Goal: Task Accomplishment & Management: Complete application form

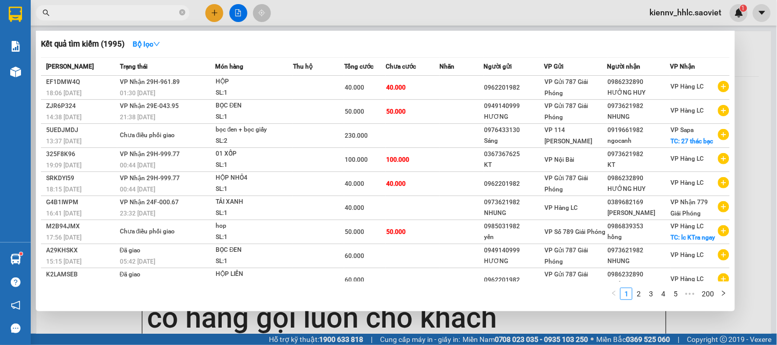
click at [178, 13] on span at bounding box center [113, 12] width 154 height 15
click at [185, 11] on icon "close-circle" at bounding box center [182, 12] width 6 height 6
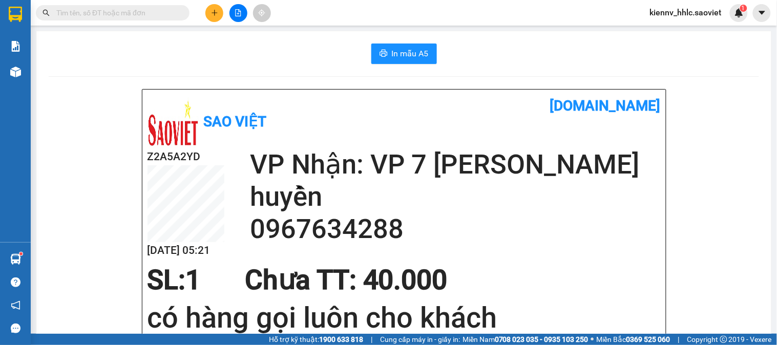
click at [212, 18] on button at bounding box center [214, 13] width 18 height 18
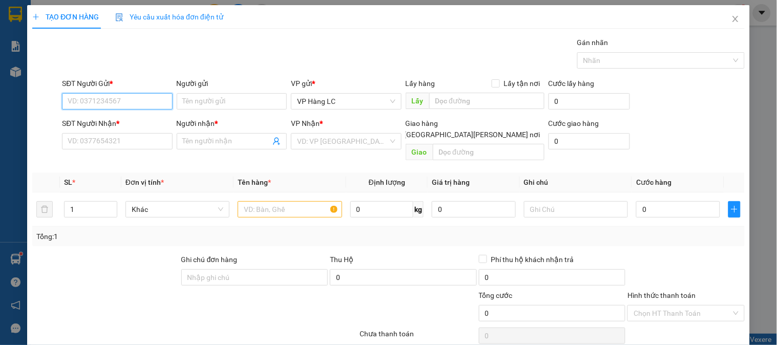
click at [121, 103] on input "SĐT Người Gửi *" at bounding box center [117, 101] width 110 height 16
click at [123, 99] on input "SĐT Người Gửi *" at bounding box center [117, 101] width 110 height 16
type input "0865509586"
click at [105, 118] on div "0865509586" at bounding box center [116, 121] width 97 height 11
type input "0968920002"
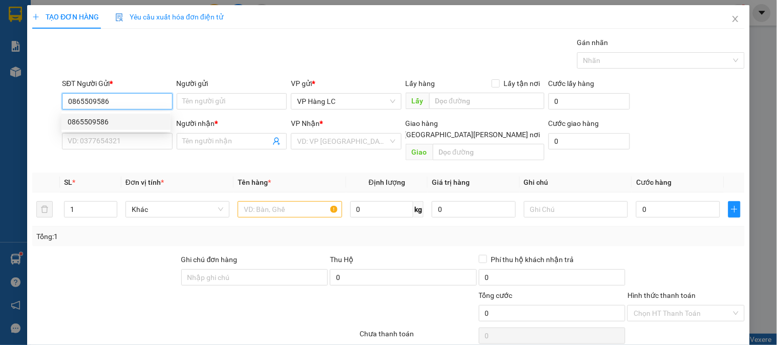
type input "kt"
type input "0865509586"
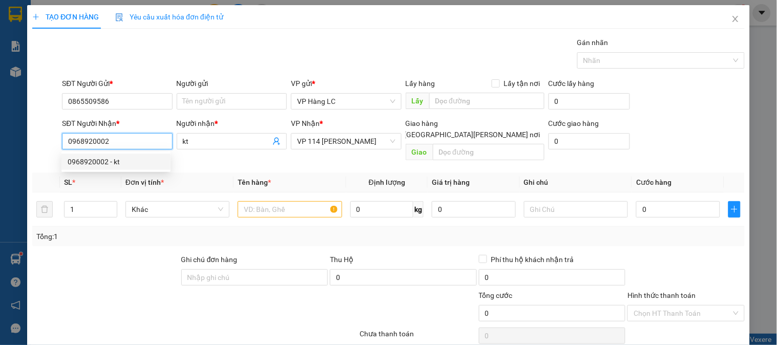
drag, startPoint x: 113, startPoint y: 143, endPoint x: 0, endPoint y: 129, distance: 113.6
click at [0, 129] on div "TẠO ĐƠN HÀNG Yêu cầu xuất [PERSON_NAME] điện tử Transit Pickup Surcharge Ids Tr…" at bounding box center [388, 172] width 777 height 345
type input "0859898888"
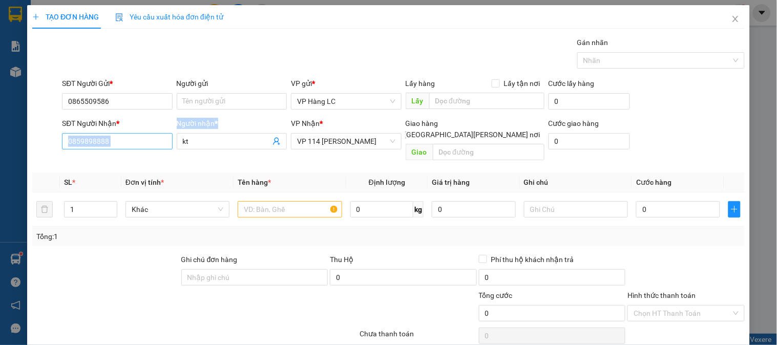
drag, startPoint x: 224, startPoint y: 150, endPoint x: 160, endPoint y: 144, distance: 64.3
click at [160, 144] on div "SĐT Người [PERSON_NAME] * 0859898888 Người [PERSON_NAME] * kt [PERSON_NAME] * V…" at bounding box center [403, 141] width 687 height 47
click at [217, 151] on div "Người [PERSON_NAME] * kt" at bounding box center [232, 136] width 110 height 36
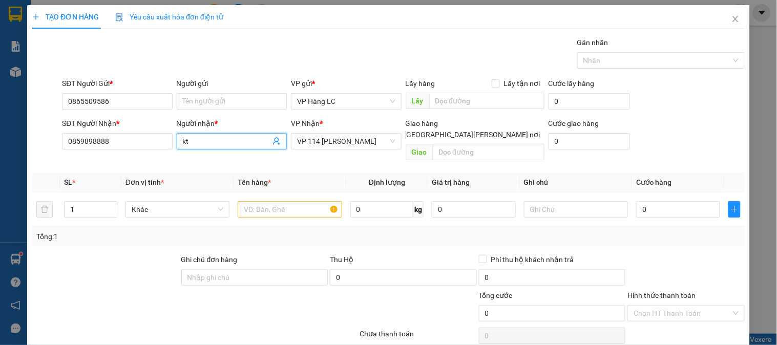
drag, startPoint x: 210, startPoint y: 144, endPoint x: 147, endPoint y: 152, distance: 63.5
click at [147, 152] on div "SĐT Người [PERSON_NAME] * 0859898888 Người [PERSON_NAME] * kt kt [PERSON_NAME] …" at bounding box center [403, 141] width 687 height 47
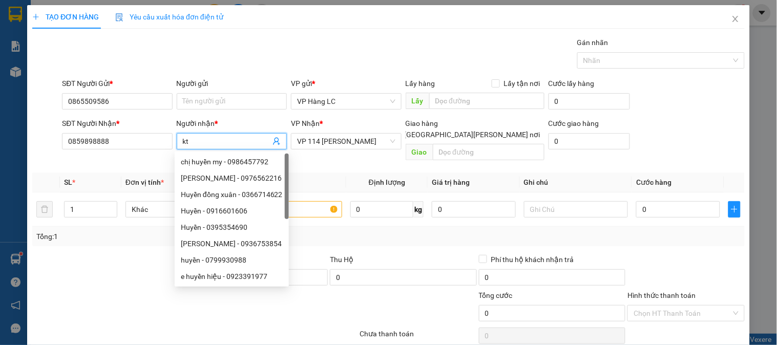
type input "="
click at [365, 142] on span "VP 114 [PERSON_NAME]" at bounding box center [346, 141] width 98 height 15
type input "[PERSON_NAME]"
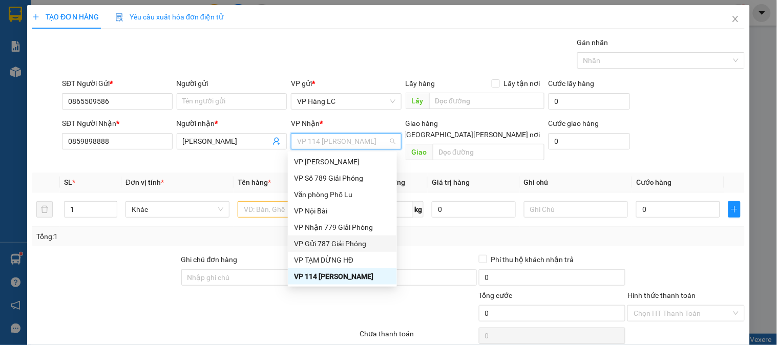
scroll to position [115, 0]
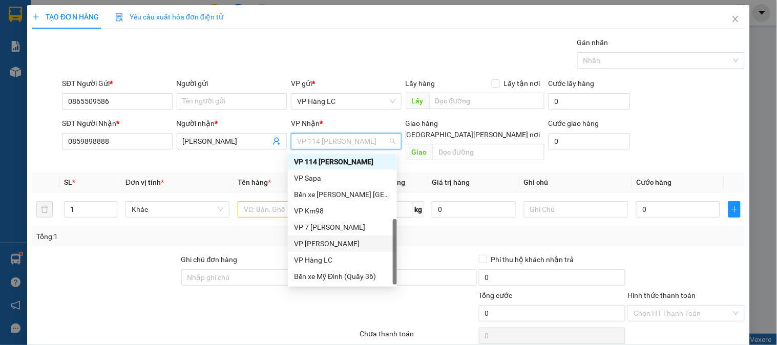
click at [317, 238] on div "VP [PERSON_NAME]" at bounding box center [342, 243] width 97 height 11
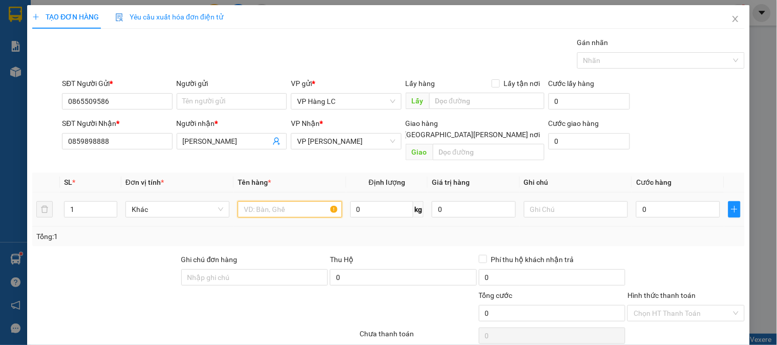
click at [284, 201] on input "text" at bounding box center [290, 209] width 104 height 16
type input "xốp đồ ăn"
click at [667, 201] on input "0" at bounding box center [678, 209] width 84 height 16
type input "6"
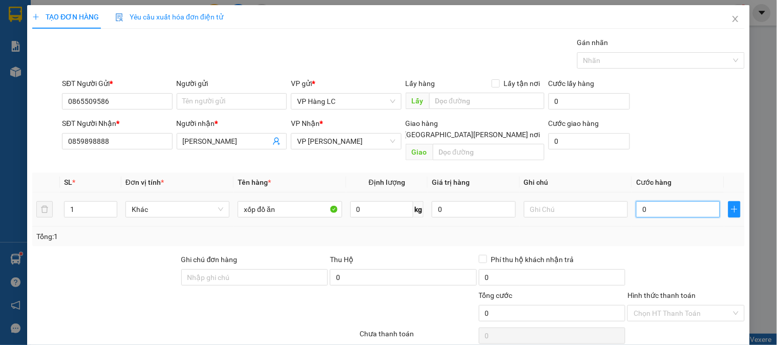
type input "6"
type input "60"
type input "60.000"
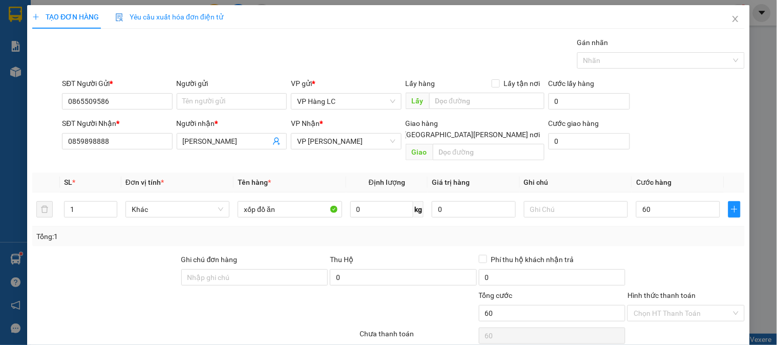
type input "60.000"
click at [667, 231] on div "Tổng: 1" at bounding box center [388, 236] width 704 height 11
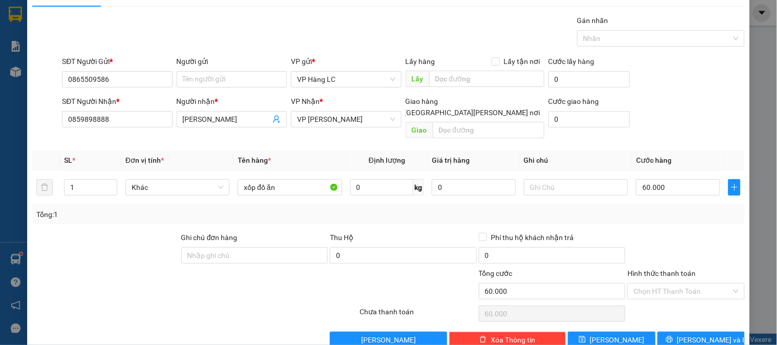
scroll to position [33, 0]
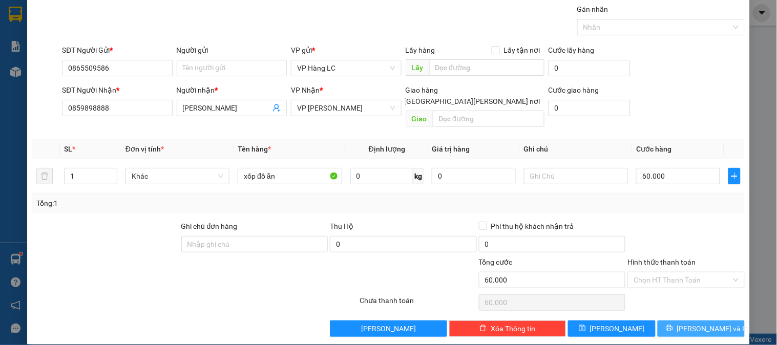
click at [687, 323] on span "[PERSON_NAME] và In" at bounding box center [713, 328] width 72 height 11
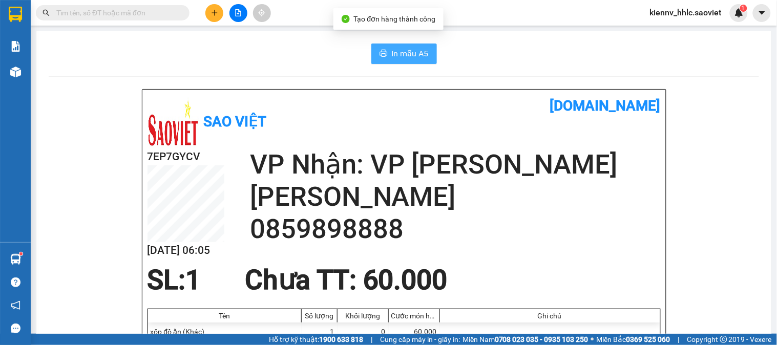
click at [392, 49] on span "In mẫu A5" at bounding box center [410, 53] width 37 height 13
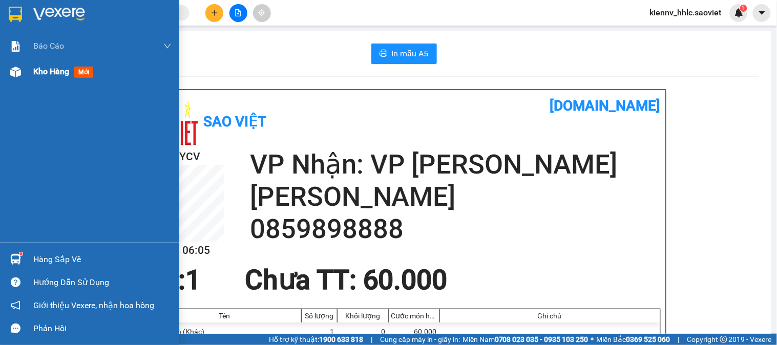
click at [59, 75] on span "Kho hàng" at bounding box center [51, 72] width 36 height 10
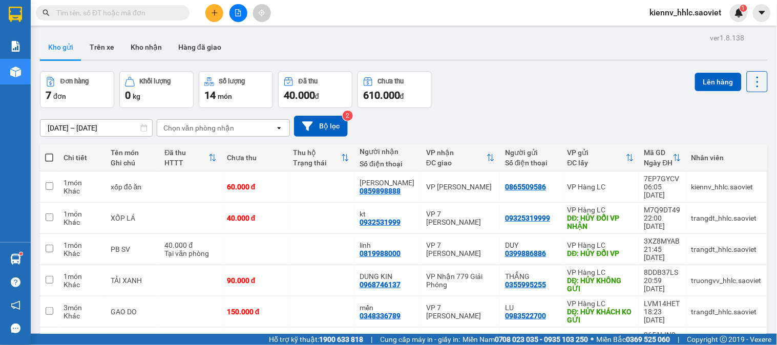
click at [146, 15] on input "text" at bounding box center [116, 12] width 121 height 11
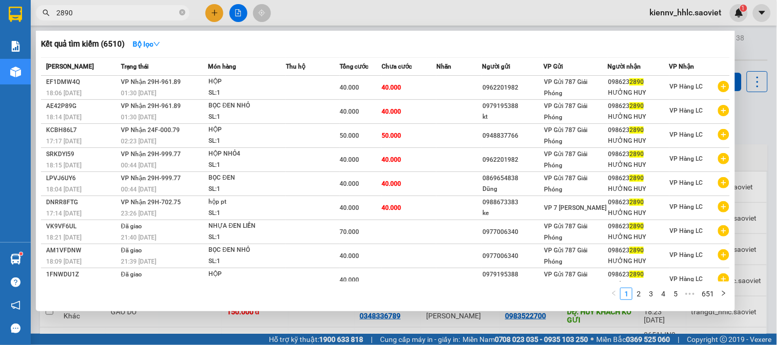
type input "2890"
click at [178, 11] on span "2890" at bounding box center [113, 12] width 154 height 15
click at [179, 11] on icon "close-circle" at bounding box center [182, 12] width 6 height 6
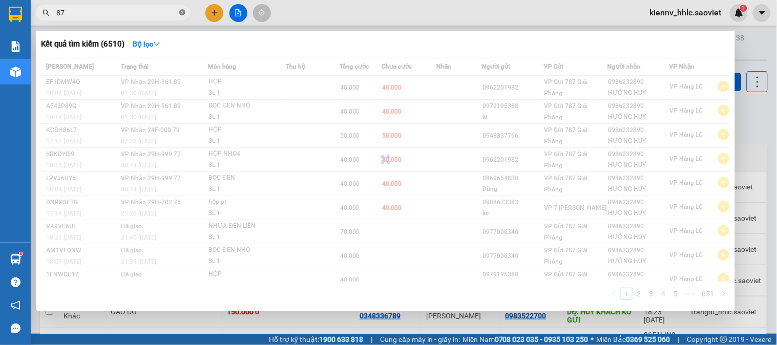
type input "8"
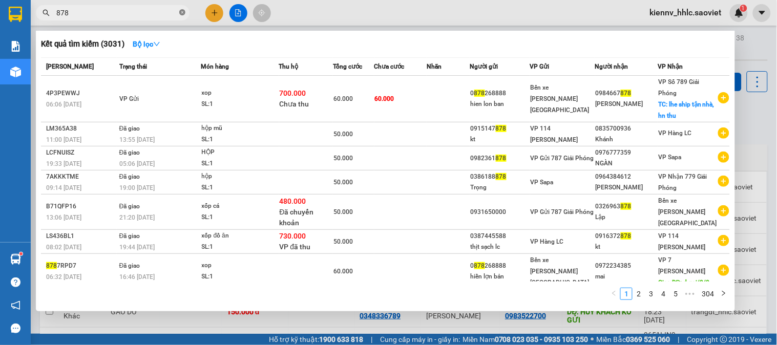
type input "8786"
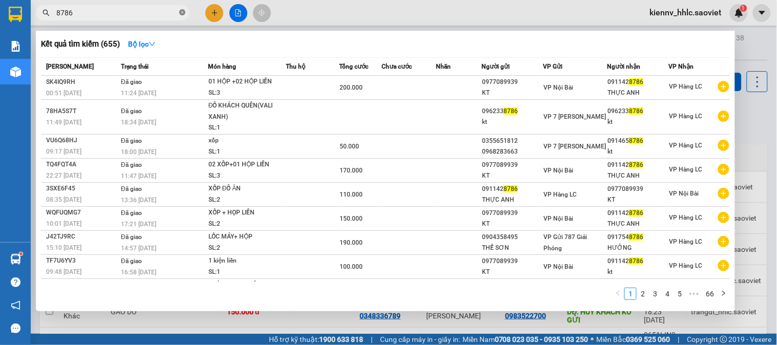
click at [179, 11] on icon "close-circle" at bounding box center [182, 12] width 6 height 6
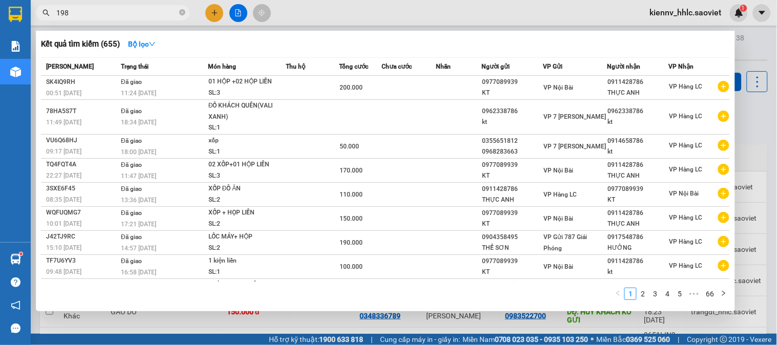
type input "1982"
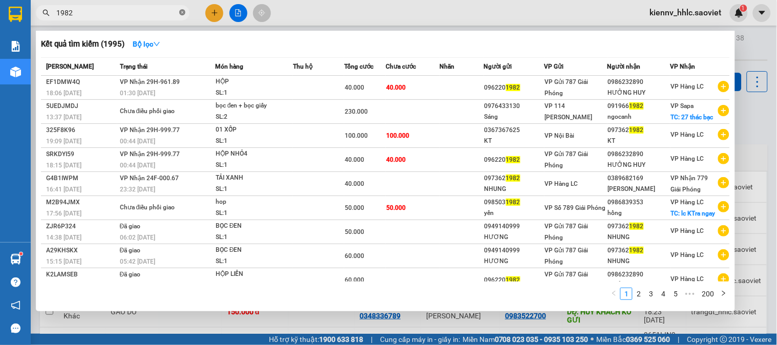
click at [181, 10] on icon "close-circle" at bounding box center [182, 12] width 6 height 6
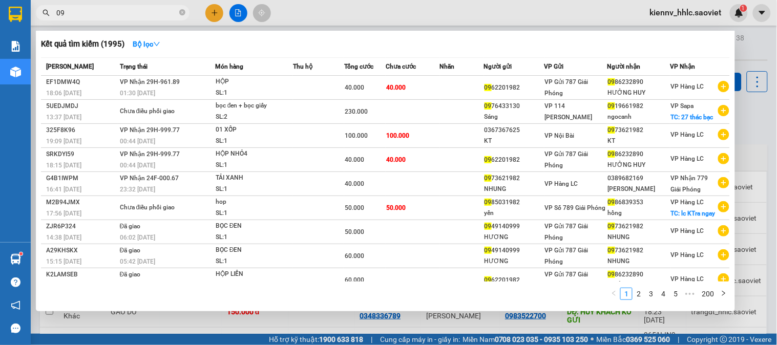
type input "0"
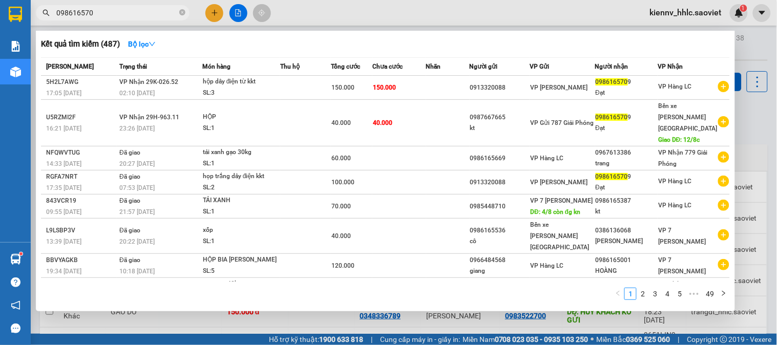
type input "0986165709"
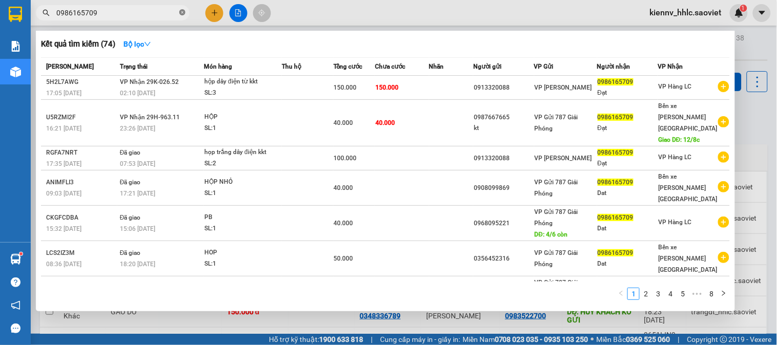
click at [182, 13] on icon "close-circle" at bounding box center [182, 12] width 6 height 6
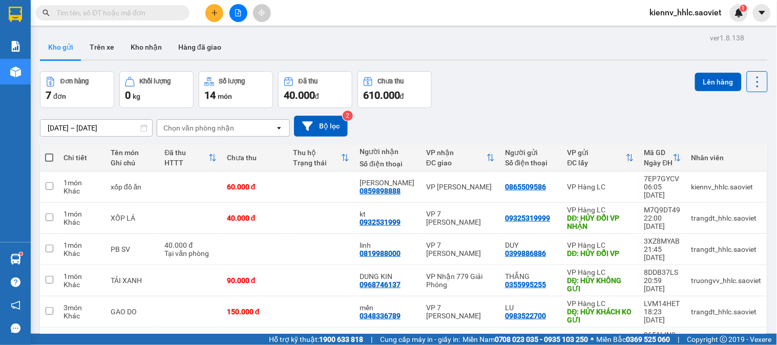
click at [163, 15] on input "text" at bounding box center [116, 12] width 121 height 11
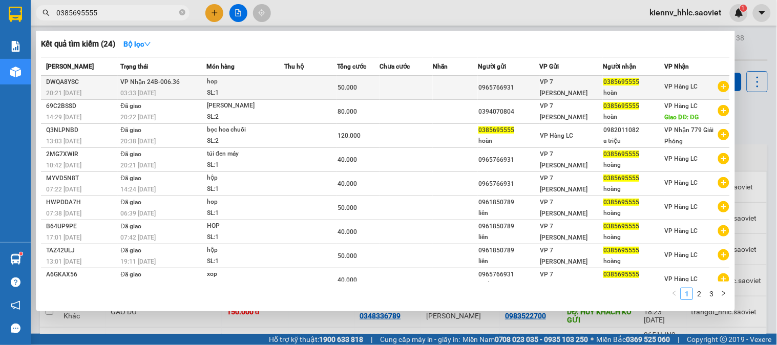
type input "0385695555"
click at [299, 93] on td at bounding box center [310, 88] width 53 height 24
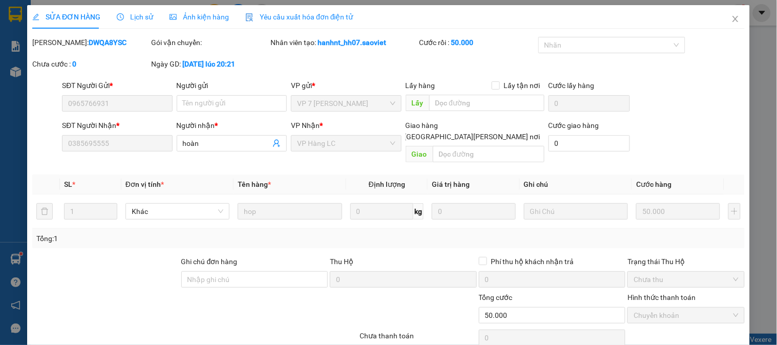
type input "0965766931"
type input "0385695555"
type input "hoàn"
type input "50.000"
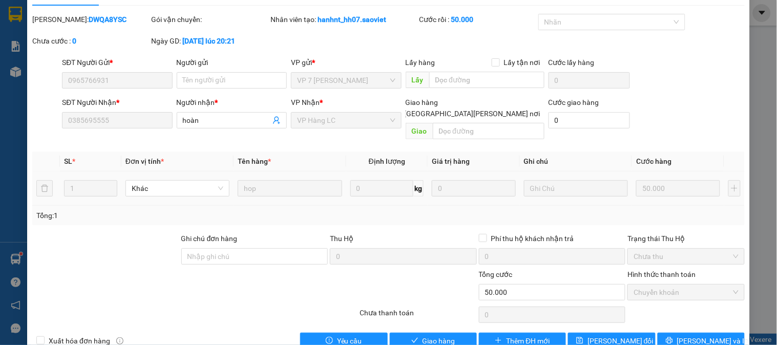
scroll to position [36, 0]
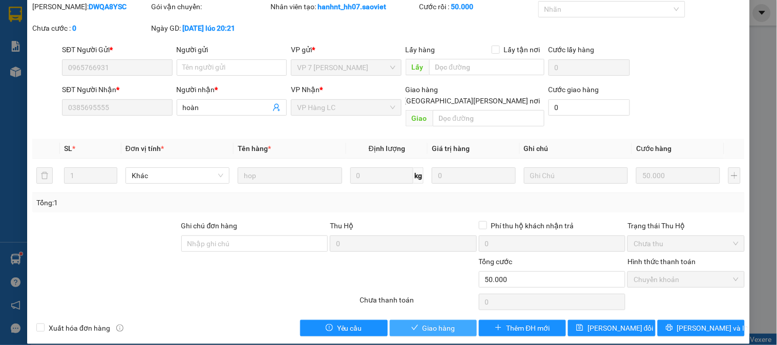
click at [459, 320] on button "Giao hàng" at bounding box center [433, 328] width 87 height 16
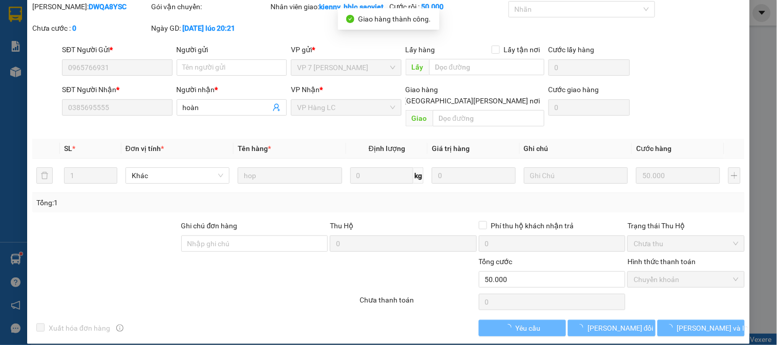
scroll to position [0, 0]
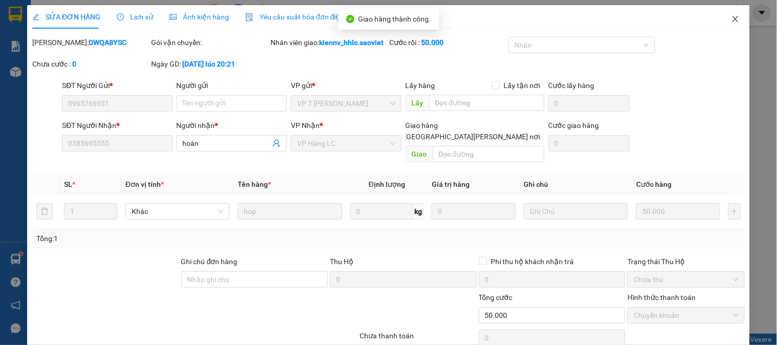
click at [731, 18] on icon "close" at bounding box center [735, 19] width 8 height 8
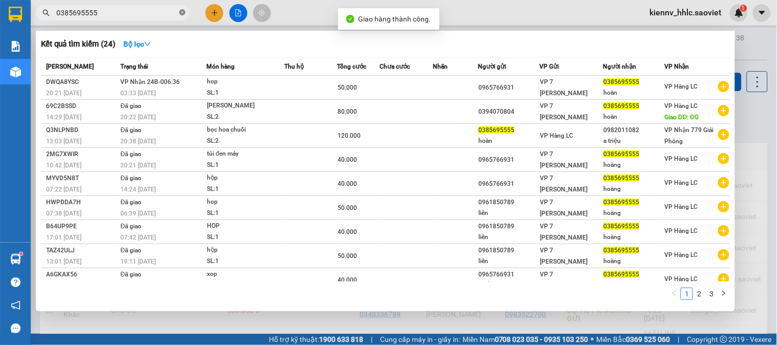
click at [182, 14] on icon "close-circle" at bounding box center [182, 12] width 6 height 6
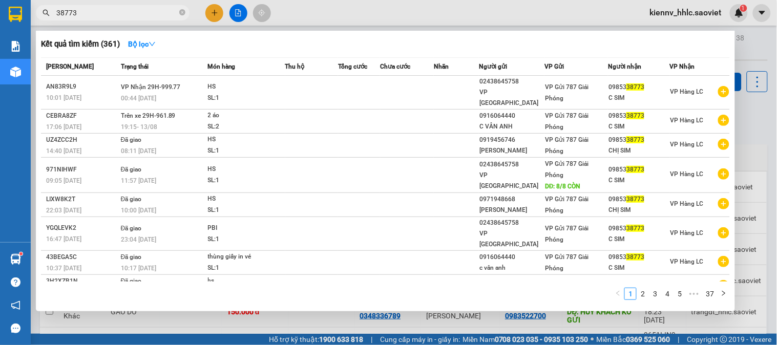
type input "38773"
click at [330, 18] on div at bounding box center [388, 172] width 777 height 345
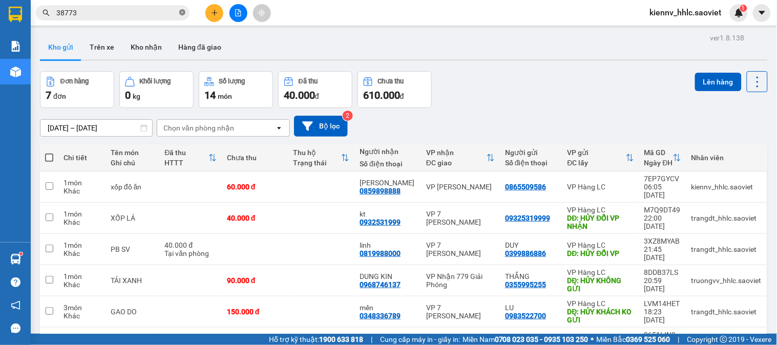
click at [185, 13] on icon "close-circle" at bounding box center [182, 12] width 6 height 6
click at [238, 13] on icon "file-add" at bounding box center [239, 12] width 6 height 7
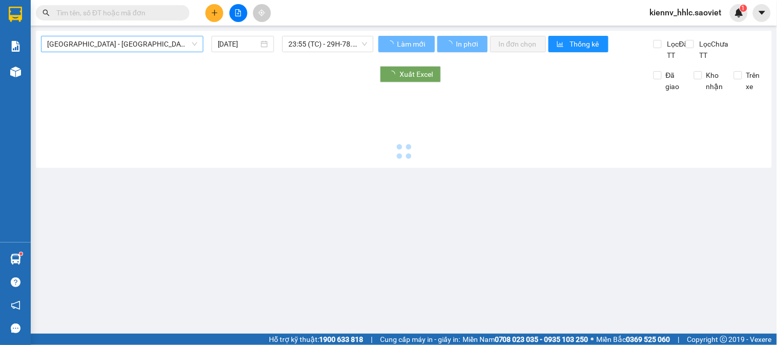
click at [99, 43] on span "[GEOGRAPHIC_DATA] - [GEOGRAPHIC_DATA] (Cabin)" at bounding box center [122, 43] width 150 height 15
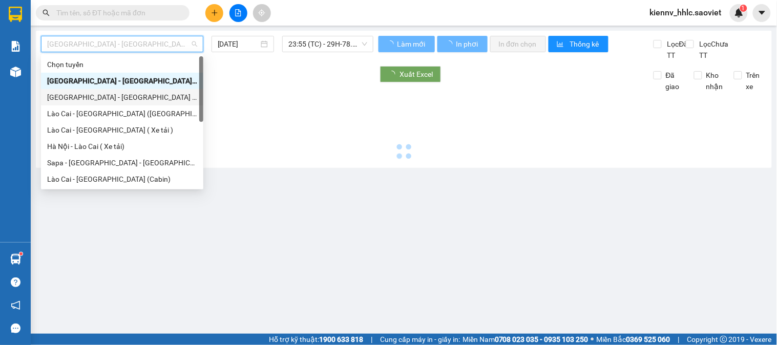
scroll to position [82, 0]
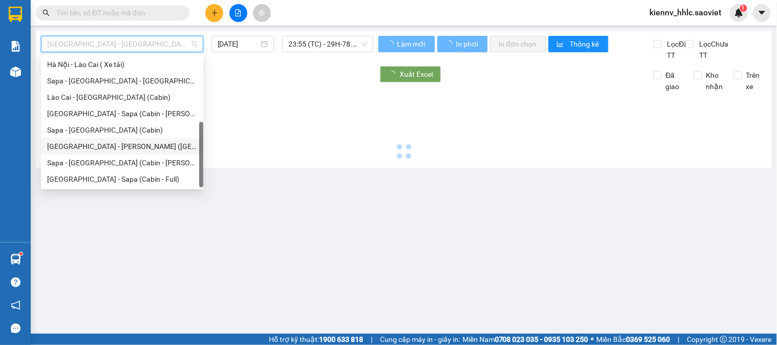
type input "[DATE]"
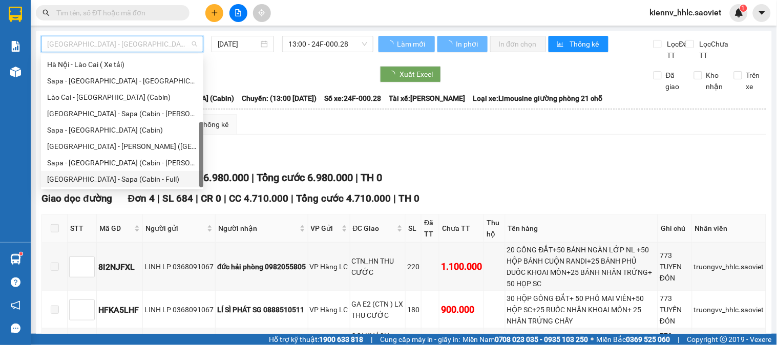
click at [141, 176] on div "[GEOGRAPHIC_DATA] - Sapa (Cabin - Full)" at bounding box center [122, 179] width 150 height 11
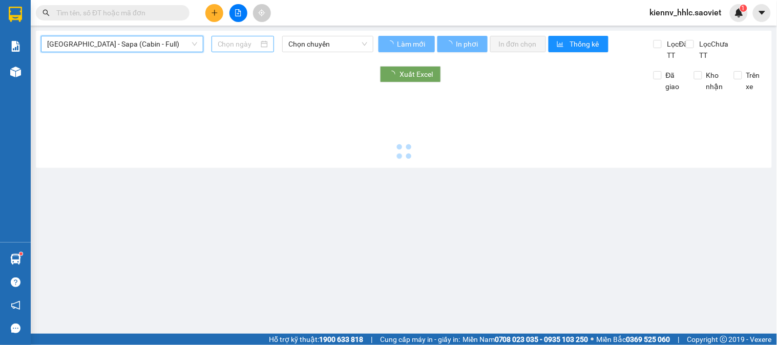
click at [248, 47] on input at bounding box center [238, 43] width 41 height 11
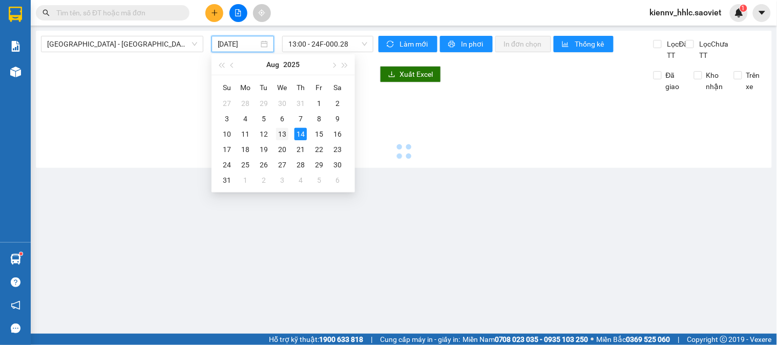
click at [287, 132] on div "13" at bounding box center [282, 134] width 12 height 12
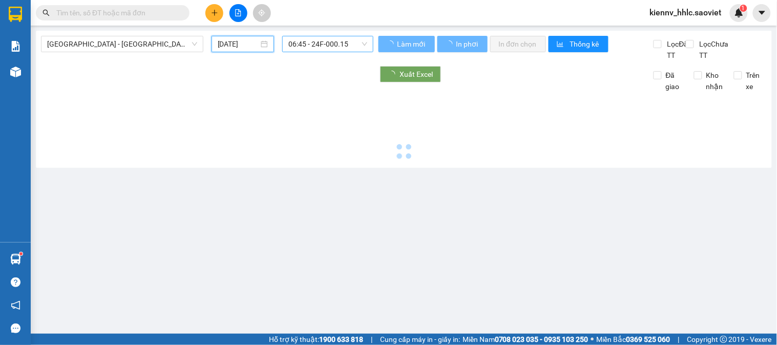
click at [327, 38] on span "06:45 - 24F-000.15" at bounding box center [327, 43] width 79 height 15
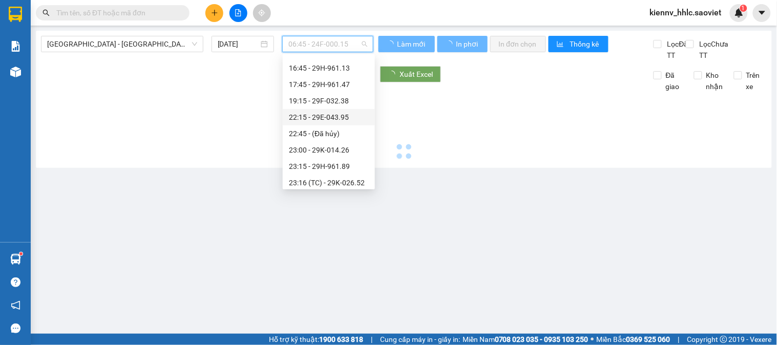
scroll to position [180, 0]
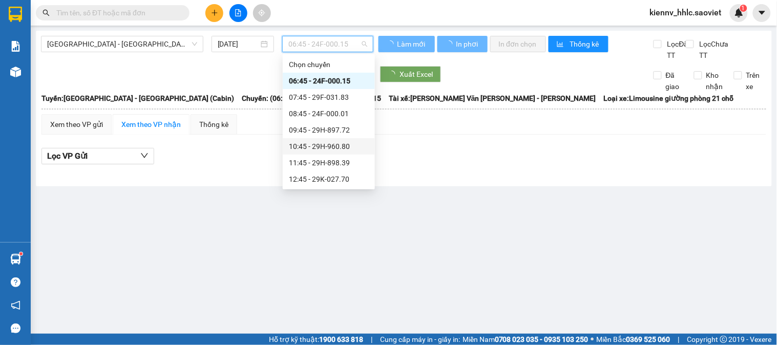
scroll to position [180, 0]
type input "[DATE]"
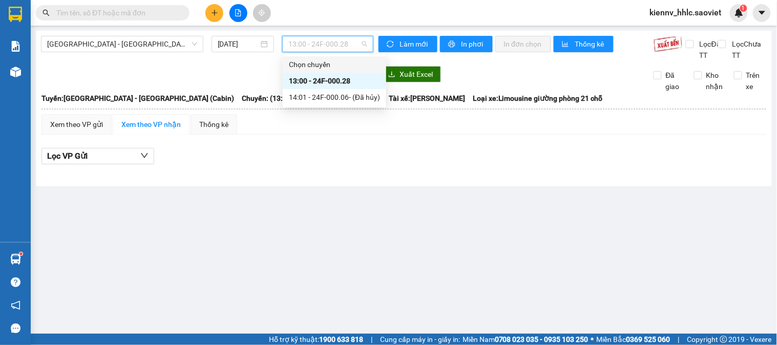
click at [303, 45] on span "13:00 - 24F-000.28" at bounding box center [327, 43] width 79 height 15
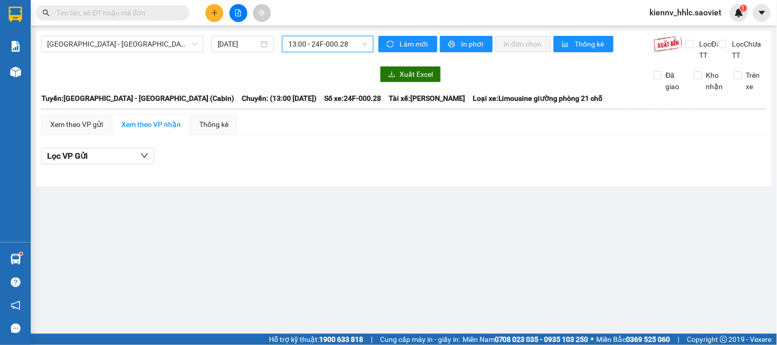
click at [157, 12] on input "text" at bounding box center [116, 12] width 121 height 11
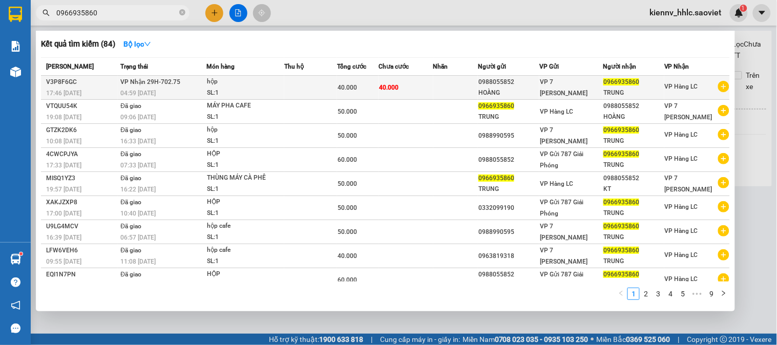
type input "0966935860"
click at [232, 86] on div "hộp" at bounding box center [245, 81] width 77 height 11
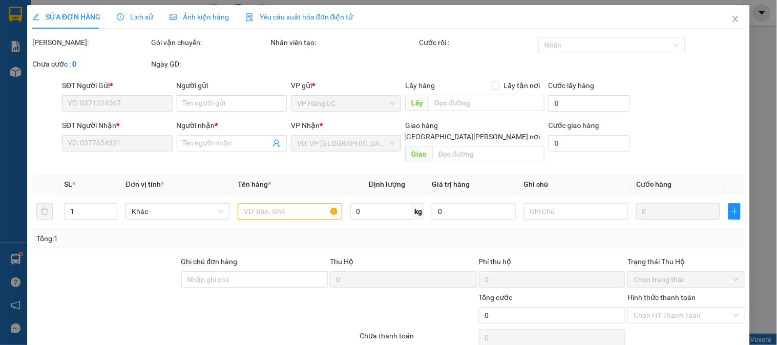
type input "0988055852"
type input "HOÀNG"
type input "0966935860"
type input "TRUNG"
type input "40.000"
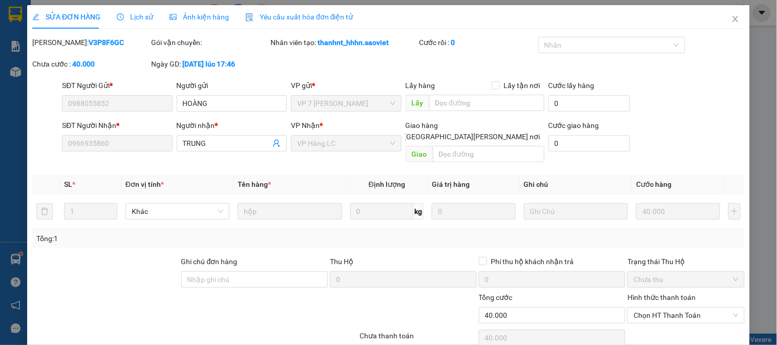
scroll to position [36, 0]
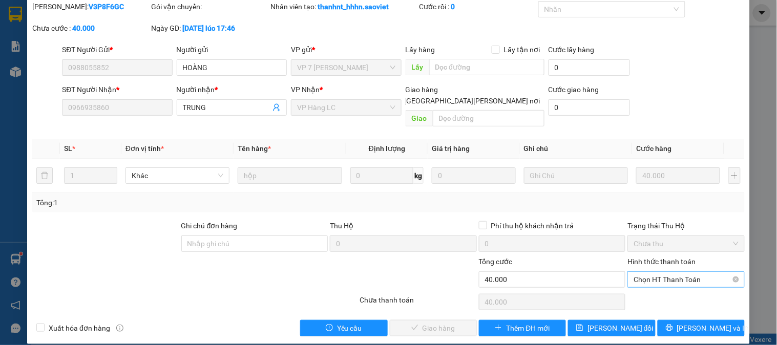
click at [654, 272] on span "Chọn HT Thanh Toán" at bounding box center [686, 279] width 104 height 15
click at [673, 294] on div "Tại văn phòng" at bounding box center [679, 288] width 103 height 11
type input "0"
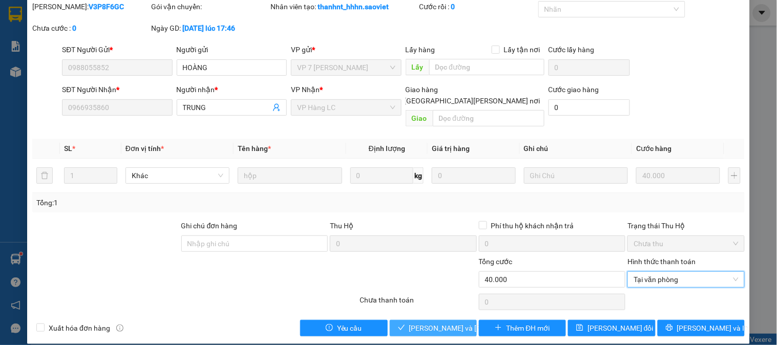
click at [432, 323] on span "[PERSON_NAME] và [PERSON_NAME] hàng" at bounding box center [478, 328] width 138 height 11
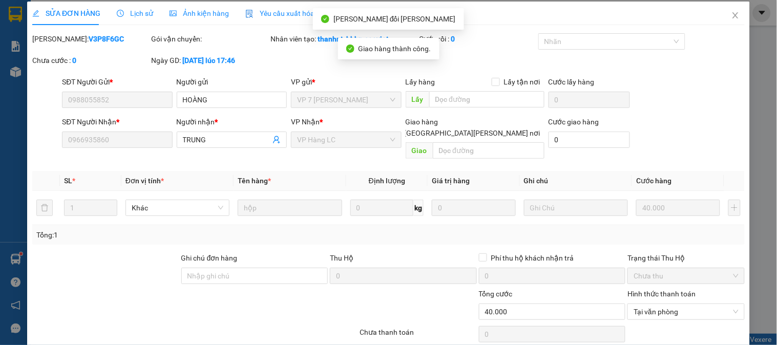
scroll to position [0, 0]
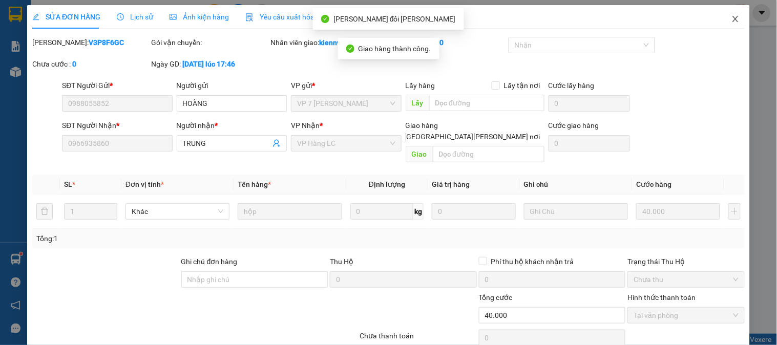
click at [732, 19] on icon "close" at bounding box center [735, 19] width 6 height 6
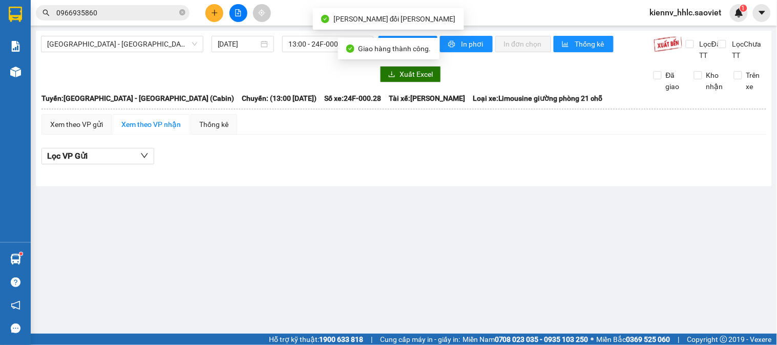
click at [148, 12] on input "0966935860" at bounding box center [116, 12] width 121 height 11
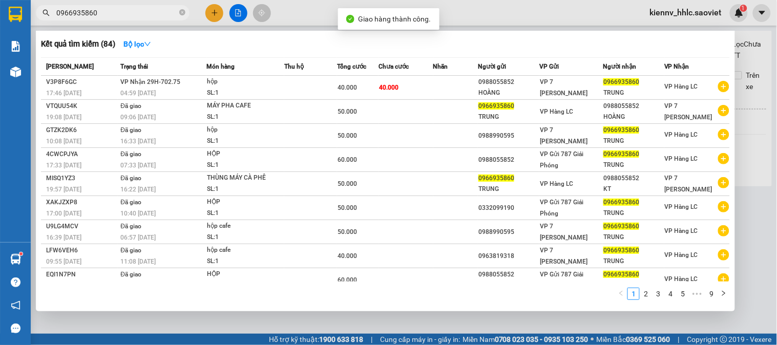
click at [148, 12] on input "0966935860" at bounding box center [116, 12] width 121 height 11
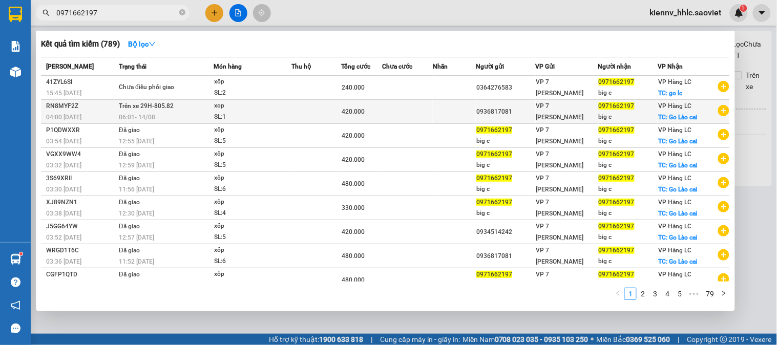
type input "0971662197"
click at [264, 113] on div "SL: 1" at bounding box center [252, 117] width 77 height 11
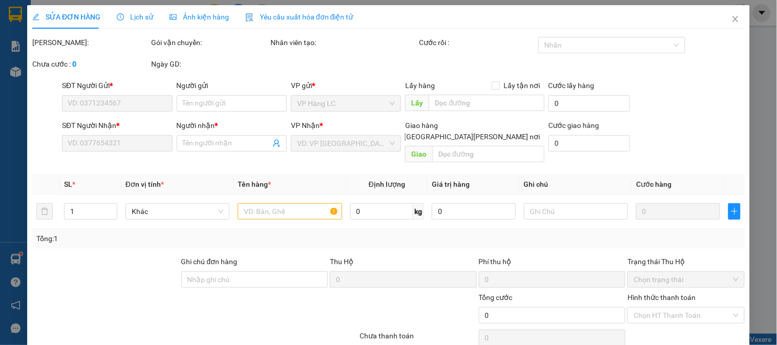
type input "0936817081"
type input "0971662197"
type input "big c"
checkbox input "true"
type input "Go Lào cai"
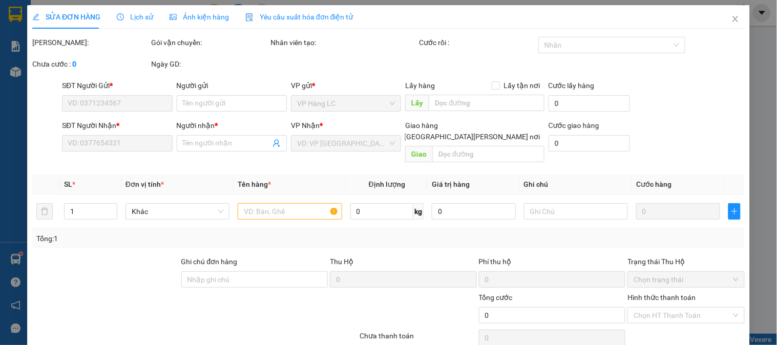
type input "420.000"
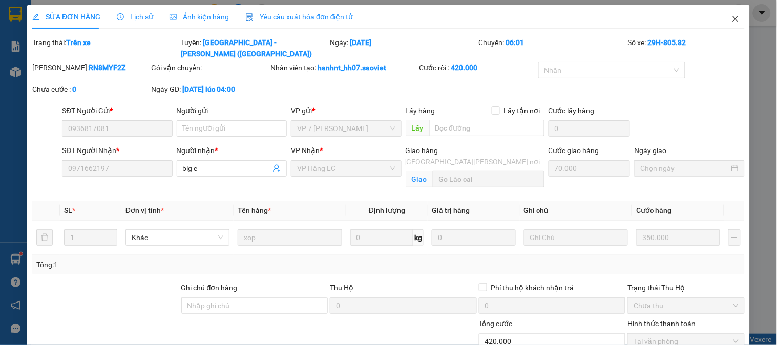
click at [731, 18] on icon "close" at bounding box center [735, 19] width 8 height 8
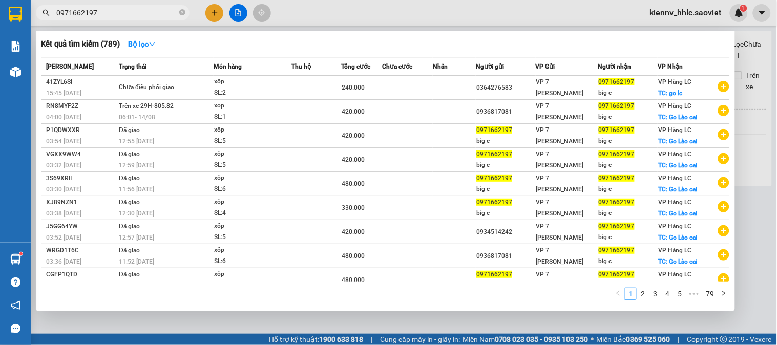
click at [85, 13] on input "0971662197" at bounding box center [116, 12] width 121 height 11
click at [149, 15] on input "0971662197" at bounding box center [116, 12] width 121 height 11
click at [181, 13] on icon "close-circle" at bounding box center [182, 12] width 6 height 6
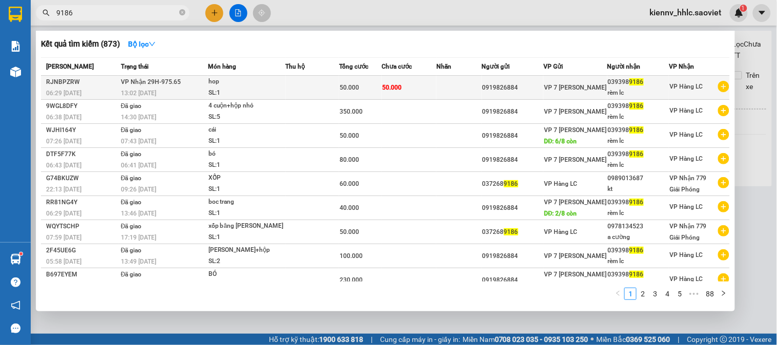
type input "9186"
click at [408, 83] on td "50.000" at bounding box center [409, 88] width 55 height 24
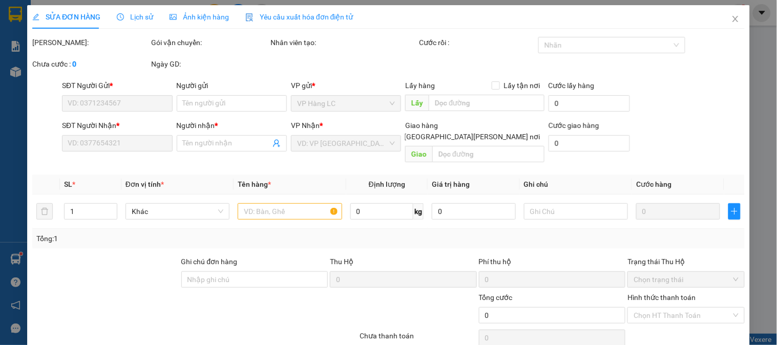
type input "0919826884"
type input "0393989186"
type input "rèm lc"
type input "50.000"
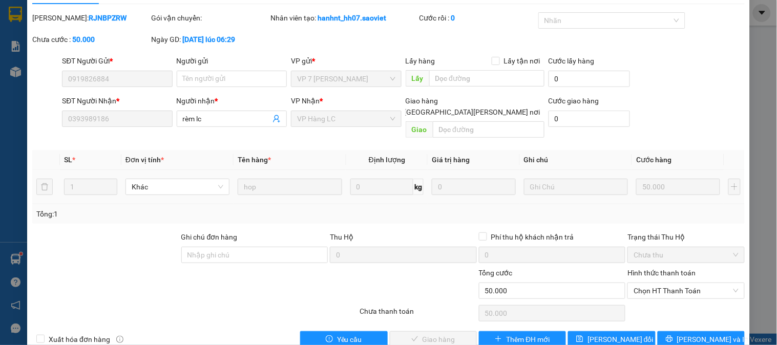
scroll to position [36, 0]
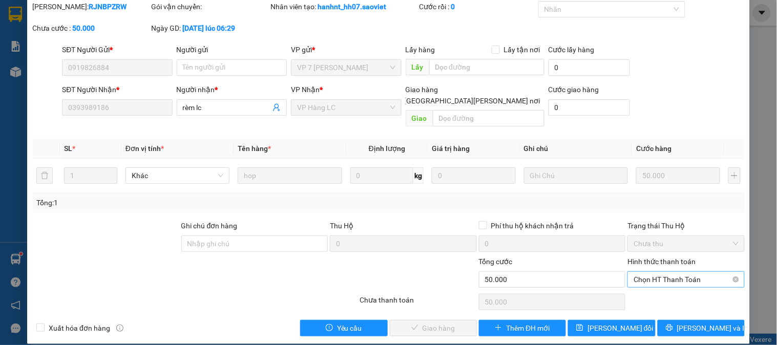
click at [673, 275] on span "Chọn HT Thanh Toán" at bounding box center [686, 279] width 104 height 15
click at [677, 284] on div "Tại văn phòng" at bounding box center [679, 288] width 103 height 11
type input "0"
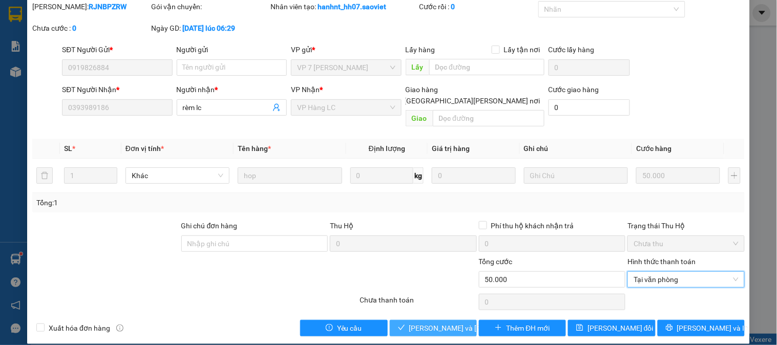
click at [457, 323] on span "[PERSON_NAME] và [PERSON_NAME] hàng" at bounding box center [478, 328] width 138 height 11
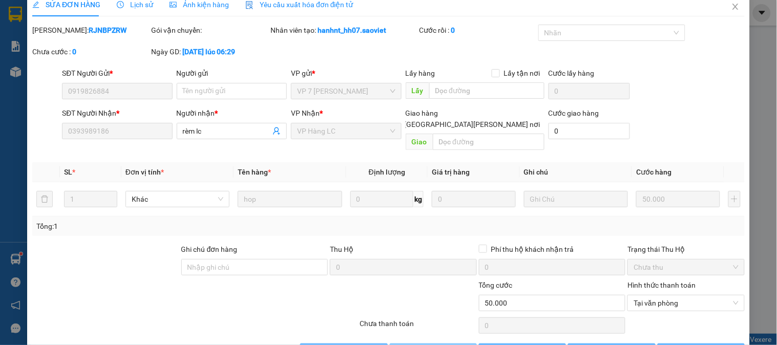
scroll to position [0, 0]
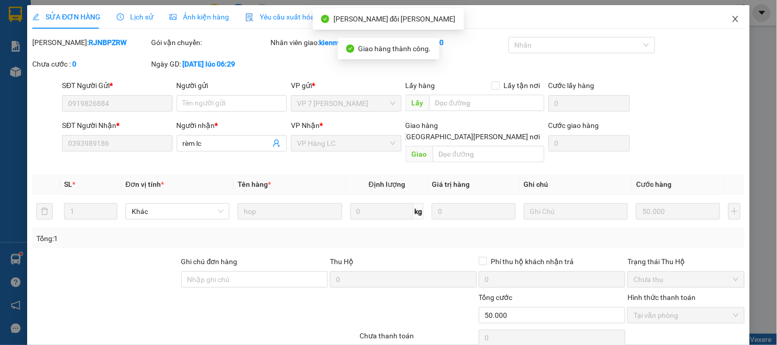
click at [732, 19] on icon "close" at bounding box center [735, 19] width 6 height 6
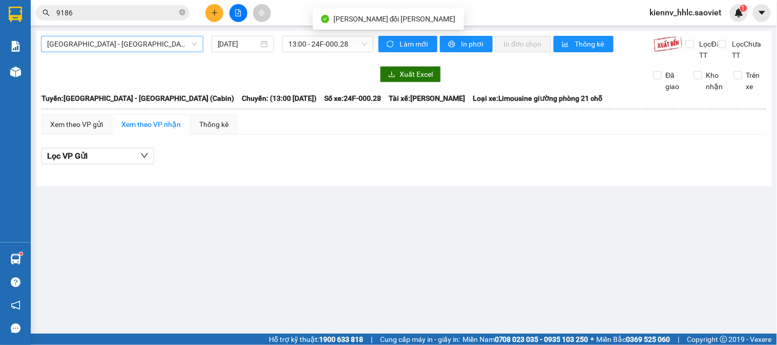
click at [165, 47] on span "[GEOGRAPHIC_DATA] - [GEOGRAPHIC_DATA] (Cabin)" at bounding box center [122, 43] width 150 height 15
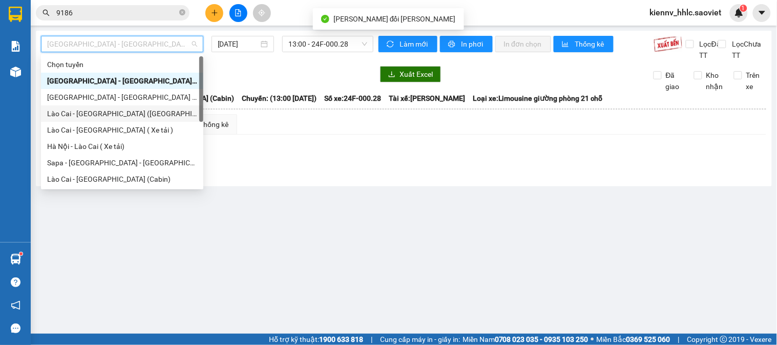
scroll to position [82, 0]
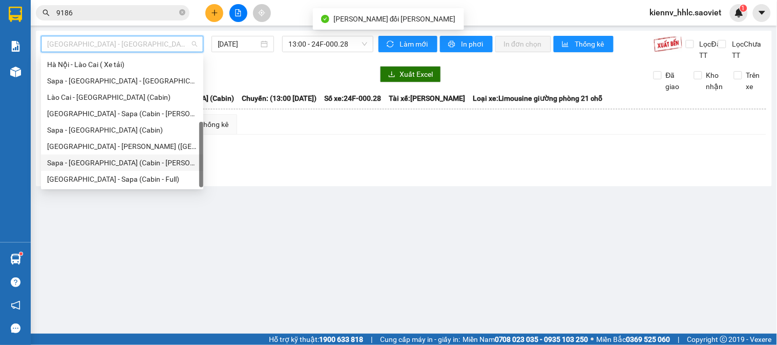
click at [152, 170] on div "Sapa - [GEOGRAPHIC_DATA] (Cabin - [PERSON_NAME])" at bounding box center [122, 163] width 162 height 16
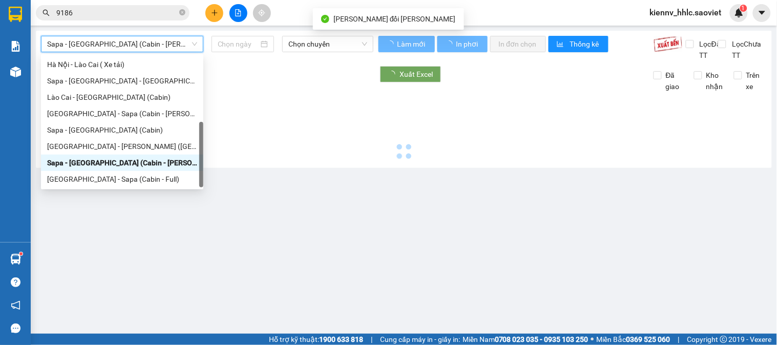
type input "[DATE]"
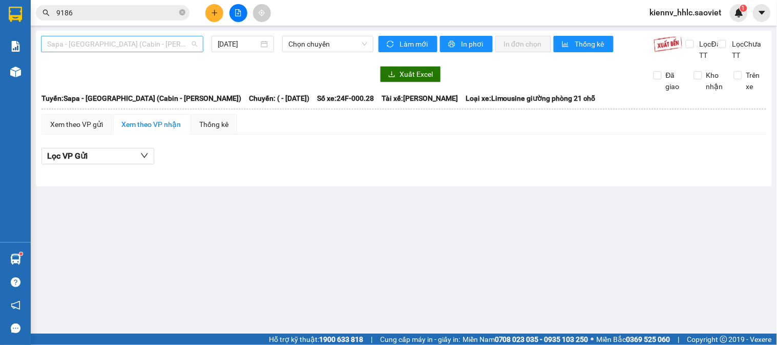
click at [142, 43] on span "Sapa - [GEOGRAPHIC_DATA] (Cabin - [PERSON_NAME])" at bounding box center [122, 43] width 150 height 15
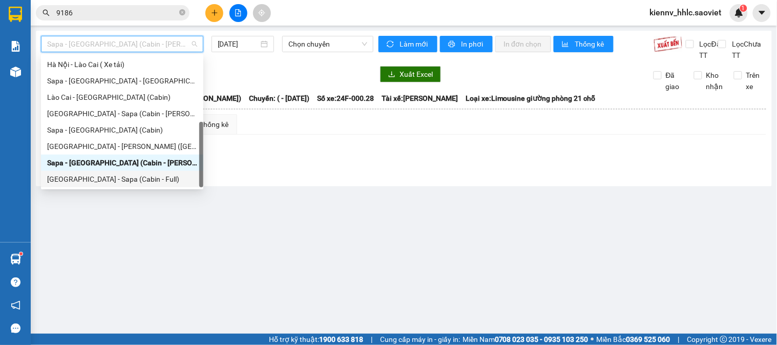
click at [155, 180] on div "[GEOGRAPHIC_DATA] - Sapa (Cabin - Full)" at bounding box center [122, 179] width 150 height 11
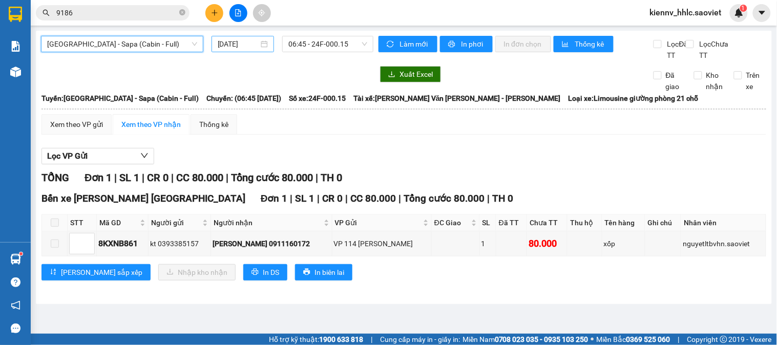
click at [241, 44] on input "[DATE]" at bounding box center [238, 43] width 41 height 11
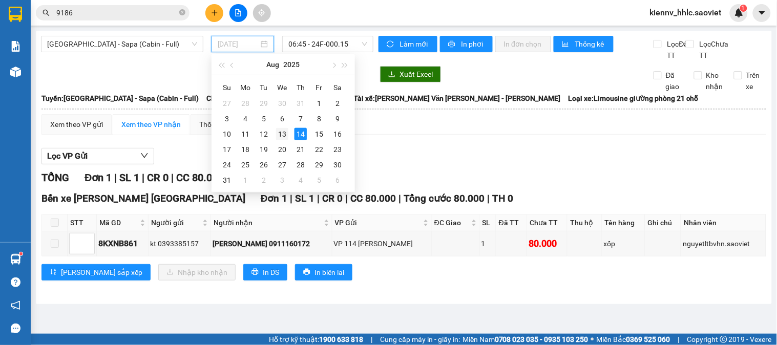
click at [285, 133] on div "13" at bounding box center [282, 134] width 12 height 12
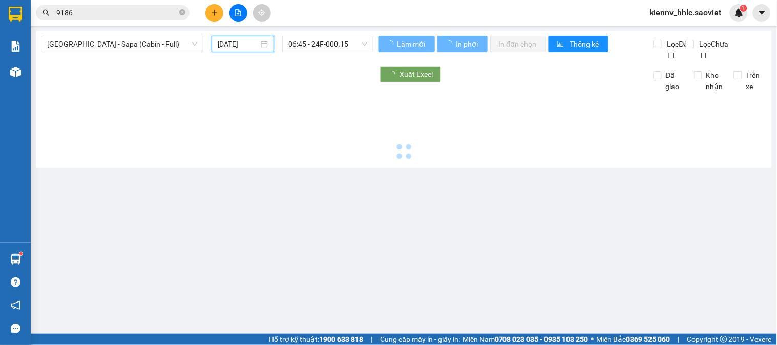
type input "[DATE]"
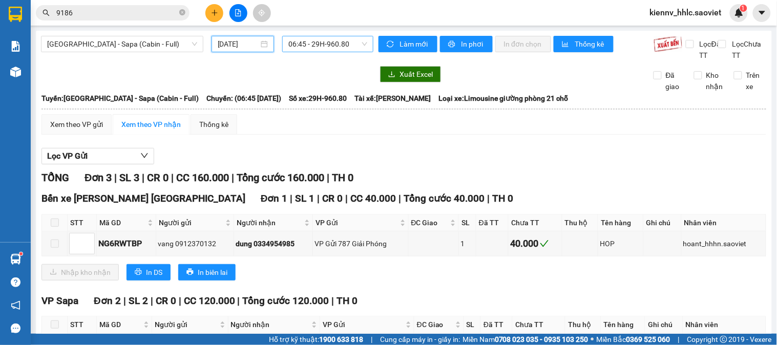
click at [317, 44] on span "06:45 - 29H-960.80" at bounding box center [327, 43] width 79 height 15
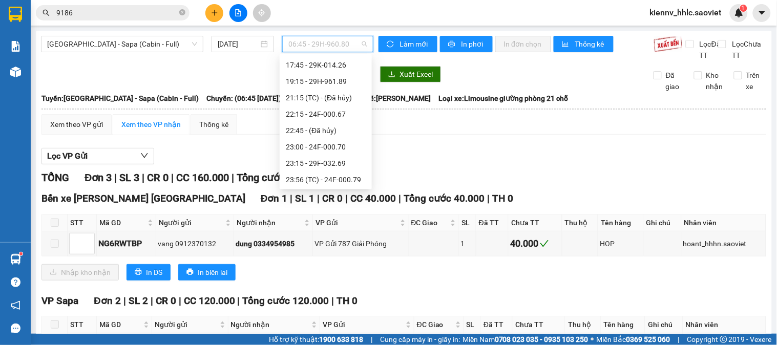
scroll to position [197, 0]
click at [340, 82] on div "19:15 - 29H-961.89" at bounding box center [326, 80] width 80 height 11
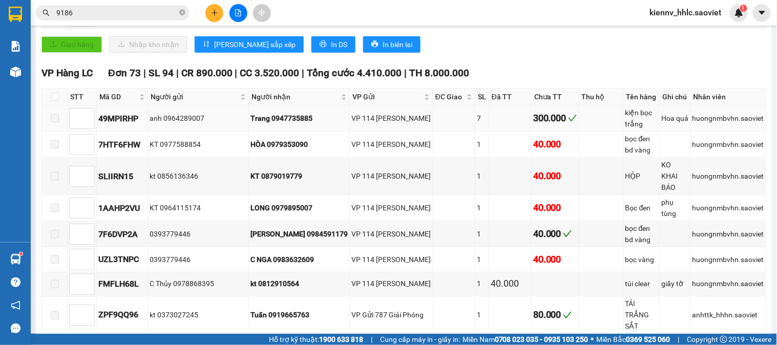
scroll to position [227, 0]
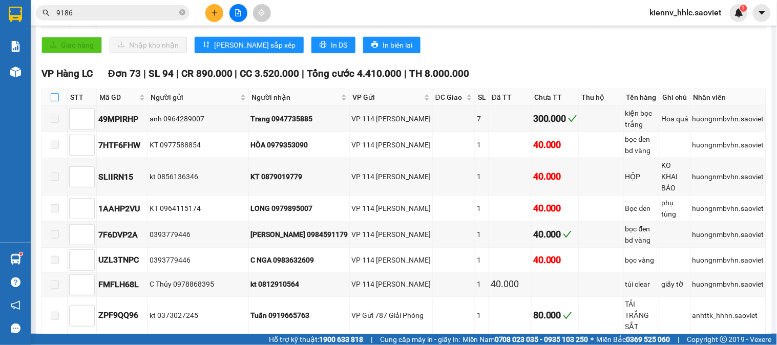
click at [52, 101] on input "checkbox" at bounding box center [55, 97] width 8 height 8
checkbox input "true"
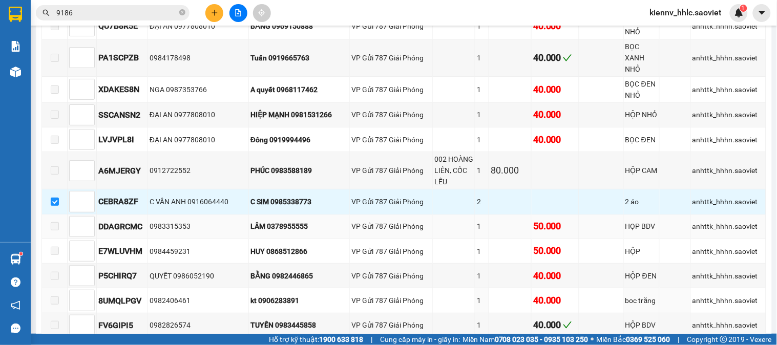
scroll to position [2106, 0]
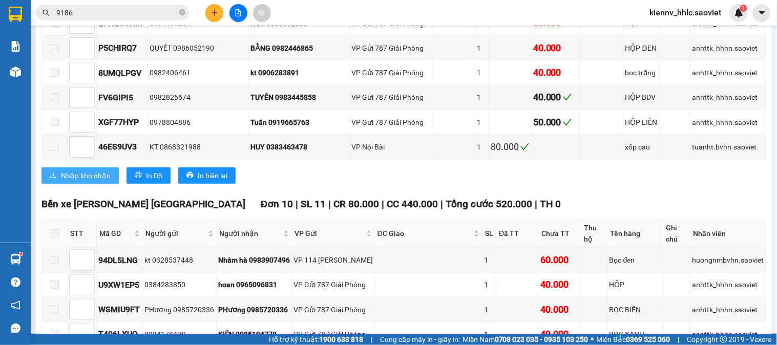
click at [82, 170] on span "Nhập kho nhận" at bounding box center [86, 175] width 50 height 11
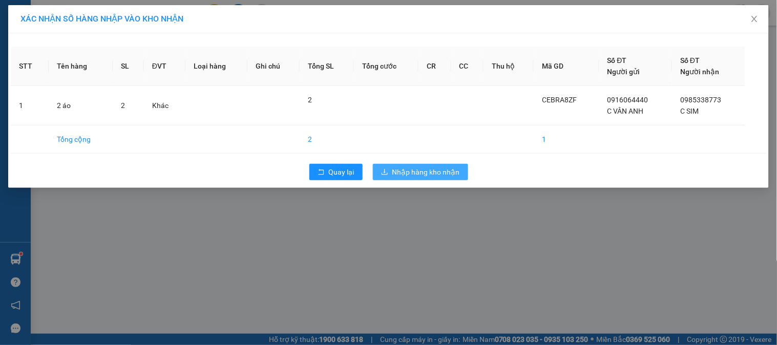
click at [411, 174] on span "Nhập hàng kho nhận" at bounding box center [426, 171] width 68 height 11
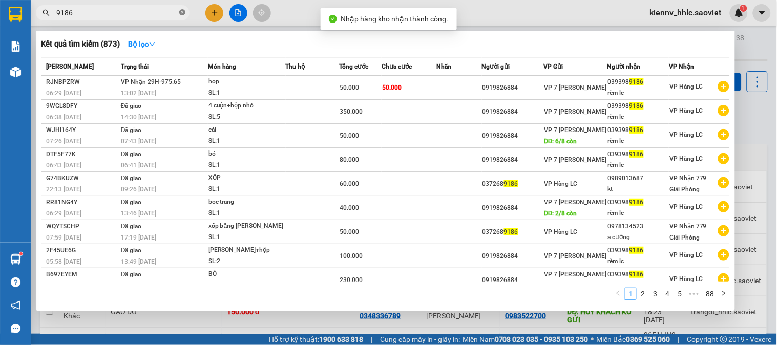
click at [181, 12] on icon "close-circle" at bounding box center [182, 12] width 6 height 6
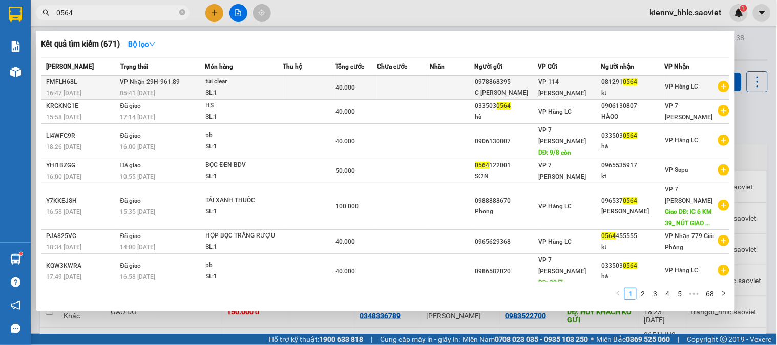
type input "0564"
click at [248, 82] on div "túi clear" at bounding box center [244, 81] width 77 height 11
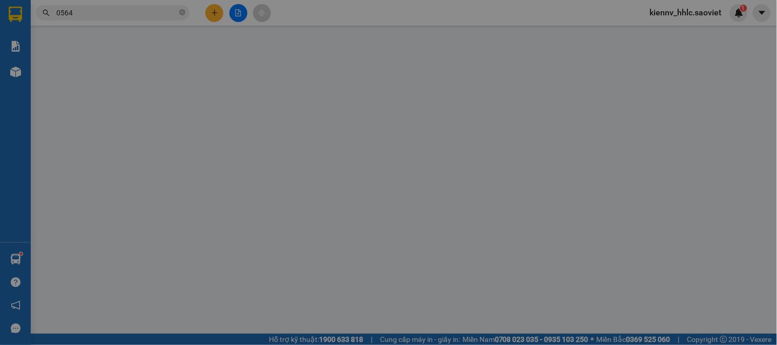
type input "0978868395"
type input "C [PERSON_NAME]"
type input "0812910564"
type input "kt"
type input "40.000"
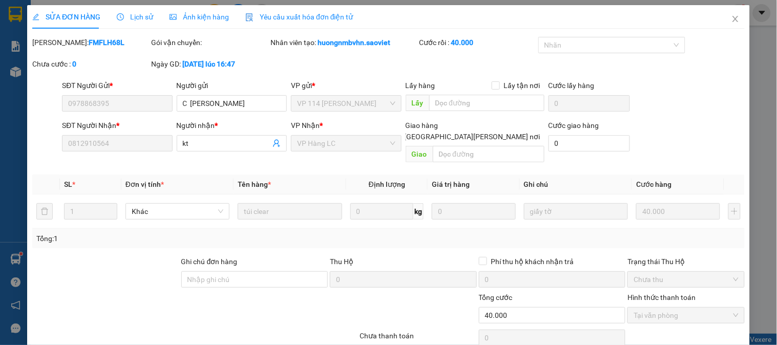
click at [130, 19] on span "Lịch sử" at bounding box center [135, 17] width 36 height 8
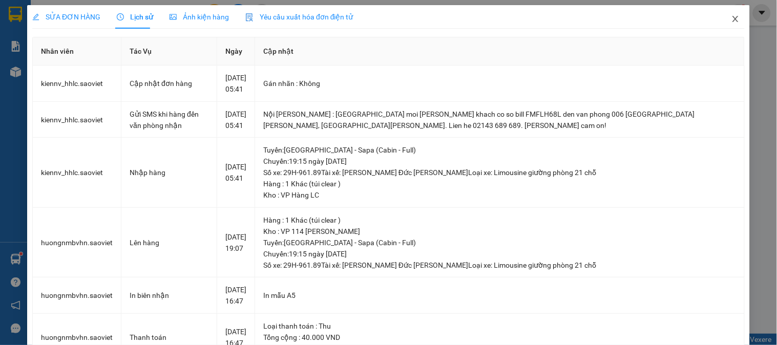
click at [731, 19] on icon "close" at bounding box center [735, 19] width 8 height 8
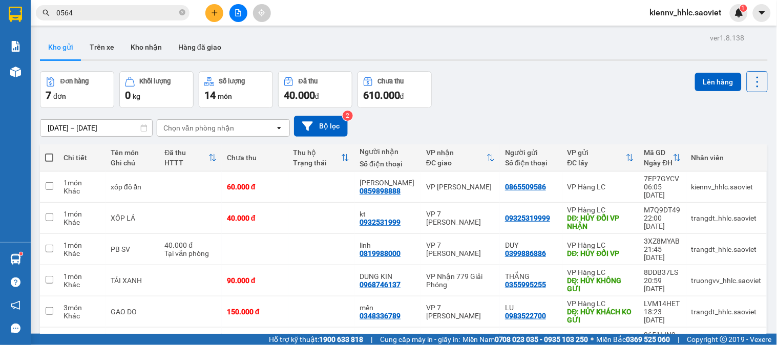
click at [160, 12] on input "0564" at bounding box center [116, 12] width 121 height 11
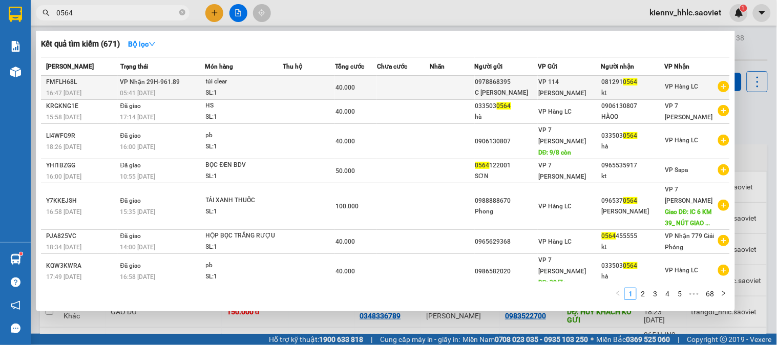
click at [343, 86] on span "40.000" at bounding box center [345, 87] width 19 height 7
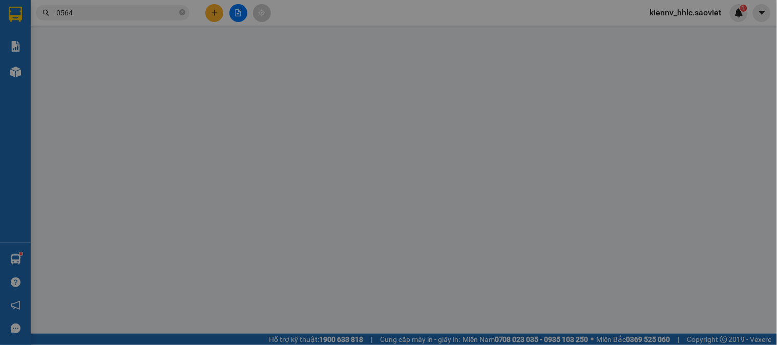
type input "0978868395"
type input "C [PERSON_NAME]"
type input "0812910564"
type input "kt"
type input "40.000"
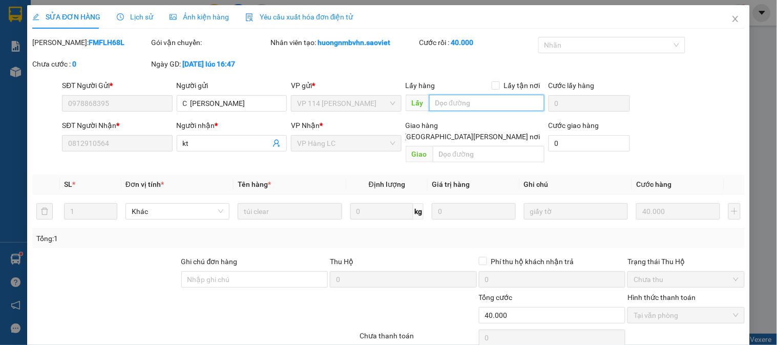
click at [480, 106] on input "text" at bounding box center [486, 103] width 115 height 16
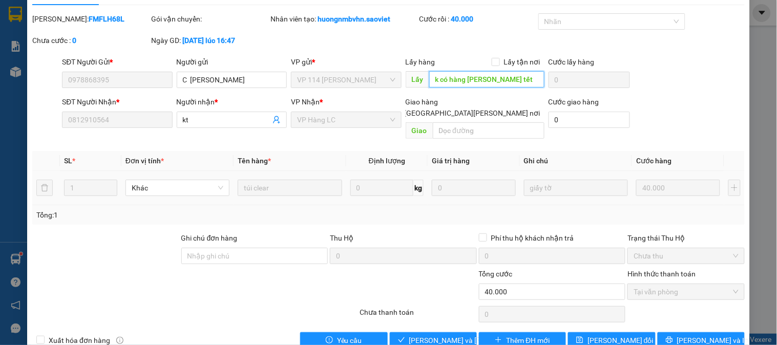
scroll to position [36, 0]
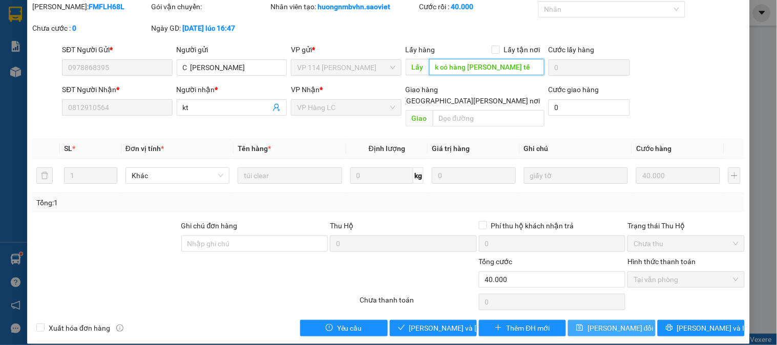
type input "k có hàng [PERSON_NAME] tế"
click at [632, 320] on button "[PERSON_NAME] đổi" at bounding box center [611, 328] width 87 height 16
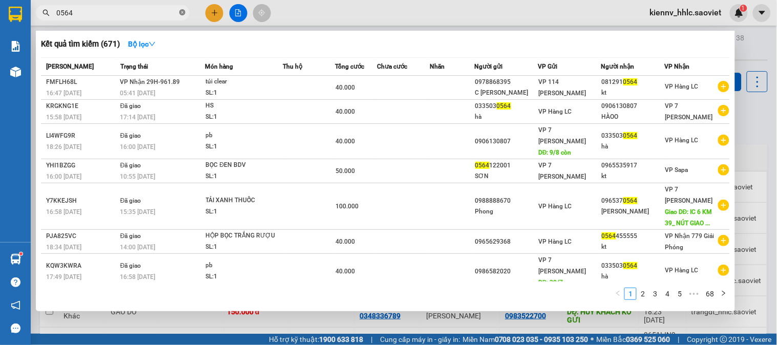
click at [183, 11] on icon "close-circle" at bounding box center [182, 12] width 6 height 6
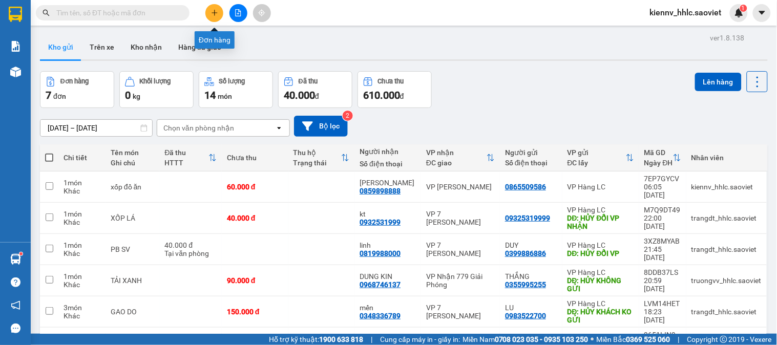
click at [217, 12] on icon "plus" at bounding box center [214, 12] width 7 height 7
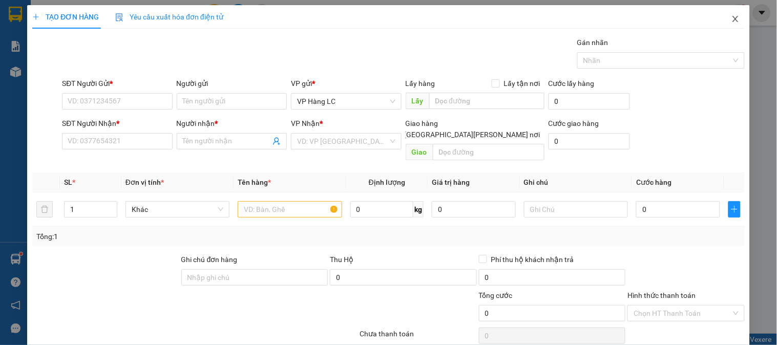
click at [731, 17] on icon "close" at bounding box center [735, 19] width 8 height 8
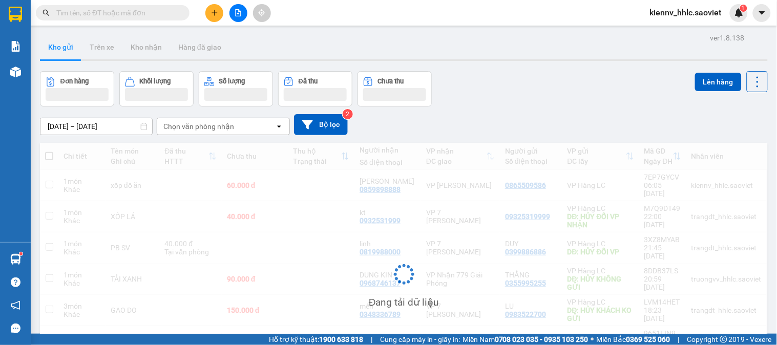
click at [110, 13] on input "text" at bounding box center [116, 12] width 121 height 11
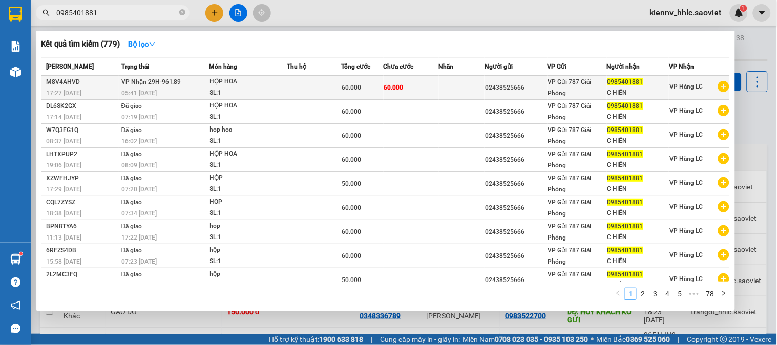
type input "0985401881"
click at [193, 93] on div "05:41 [DATE]" at bounding box center [165, 93] width 88 height 11
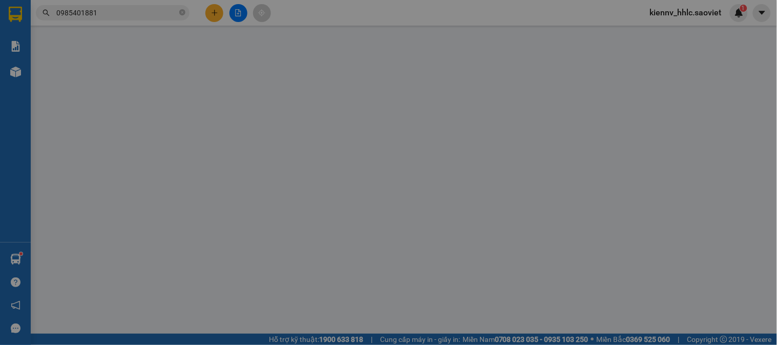
type input "02438525666"
type input "0985401881"
type input "C HIỀN"
type input "60.000"
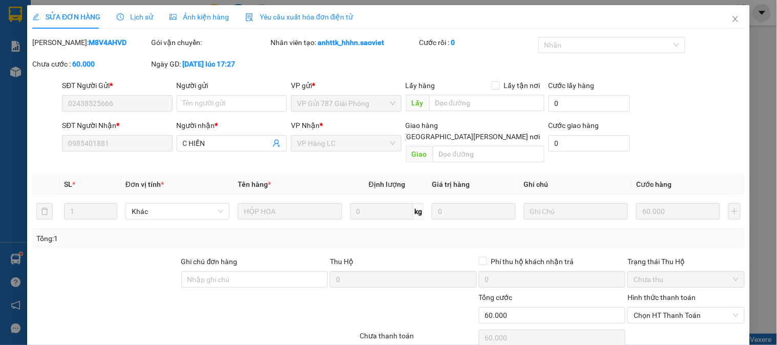
scroll to position [36, 0]
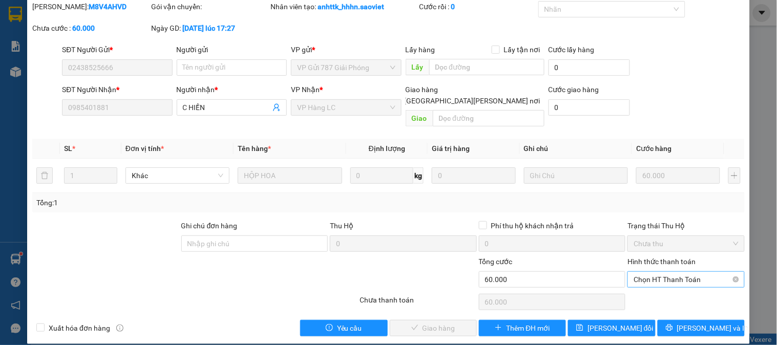
click at [656, 272] on span "Chọn HT Thanh Toán" at bounding box center [686, 279] width 104 height 15
click at [666, 287] on div "Tại văn phòng" at bounding box center [679, 288] width 103 height 11
type input "0"
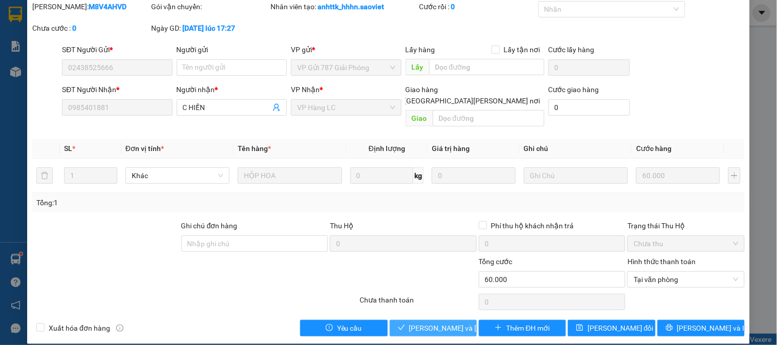
click at [409, 323] on span "[PERSON_NAME] và [PERSON_NAME] hàng" at bounding box center [478, 328] width 138 height 11
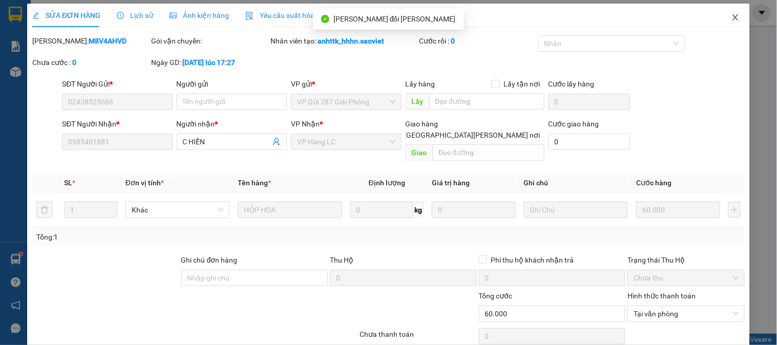
scroll to position [0, 0]
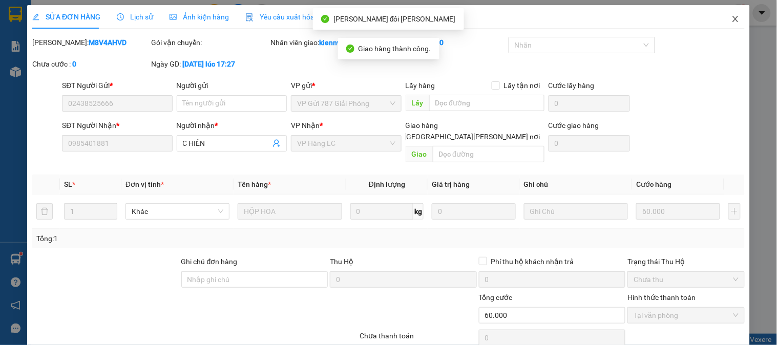
click at [732, 18] on icon "close" at bounding box center [735, 19] width 6 height 6
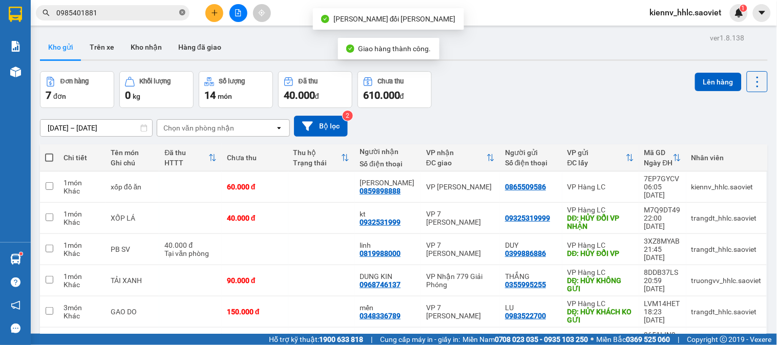
click at [182, 12] on icon "close-circle" at bounding box center [182, 12] width 6 height 6
click at [217, 7] on button at bounding box center [214, 13] width 18 height 18
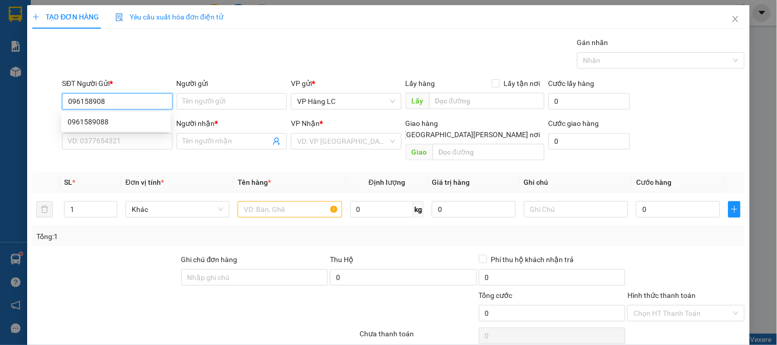
type input "0961589088"
click at [110, 121] on div "0961589088" at bounding box center [116, 121] width 97 height 11
type input "0981190468"
type input "ÁNH NGUYỆT"
checkbox input "true"
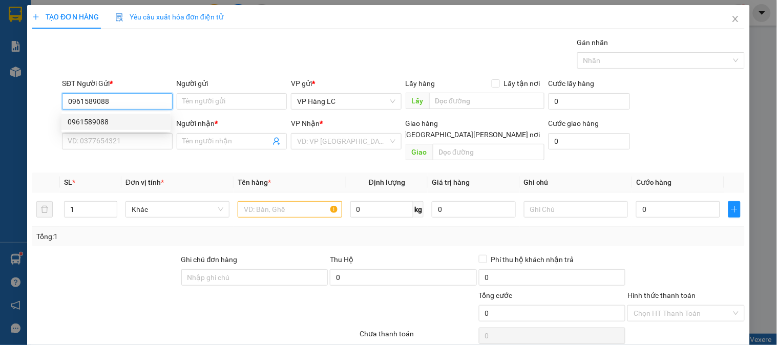
type input "LIÊN HỆ CTN GẤP"
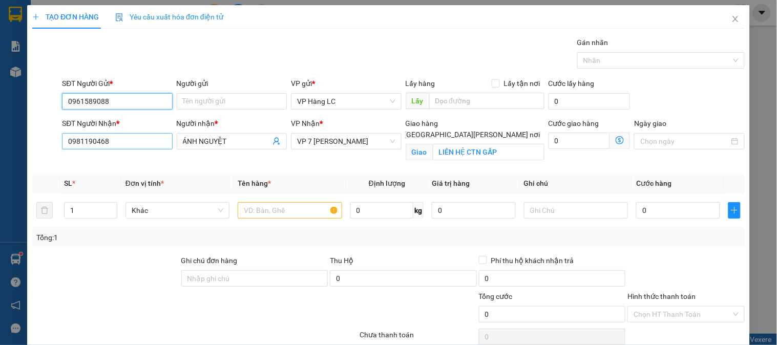
type input "0961589088"
click at [132, 140] on input "0981190468" at bounding box center [117, 141] width 110 height 16
type input "0913591068"
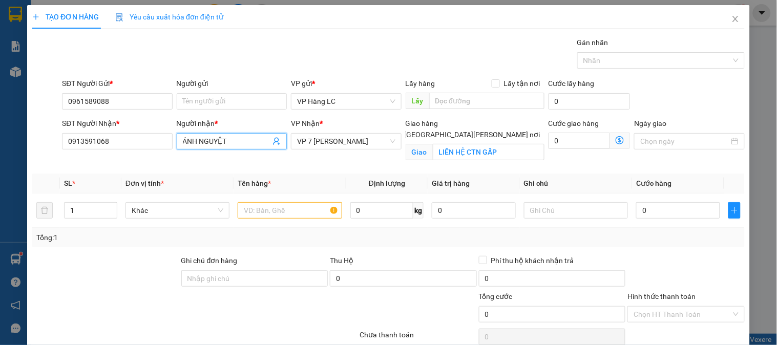
click at [194, 142] on input "ÁNH NGUYỆT" at bounding box center [227, 141] width 88 height 11
click at [195, 142] on input "ÁNH NGUYỆT" at bounding box center [227, 141] width 88 height 11
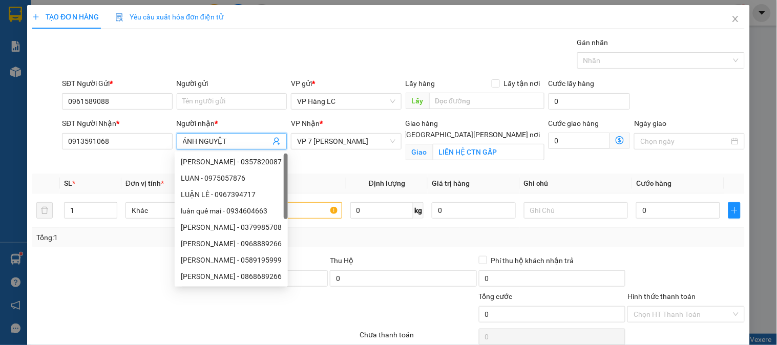
click at [222, 139] on input "ÁNH NGUYỆT" at bounding box center [227, 141] width 88 height 11
type input "kt"
drag, startPoint x: 321, startPoint y: 150, endPoint x: 328, endPoint y: 140, distance: 12.4
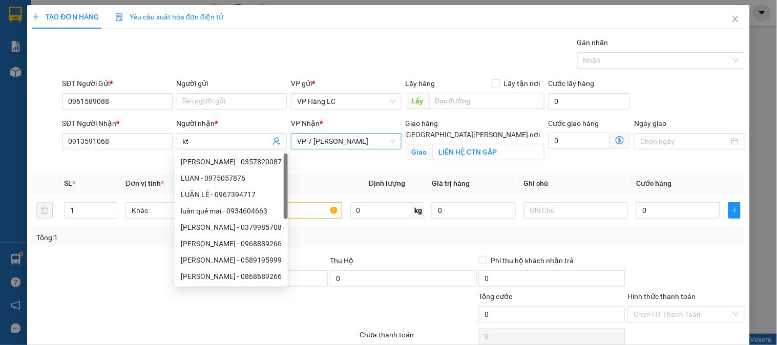
click at [323, 147] on div "[PERSON_NAME] * VP 7 [PERSON_NAME]" at bounding box center [346, 136] width 110 height 36
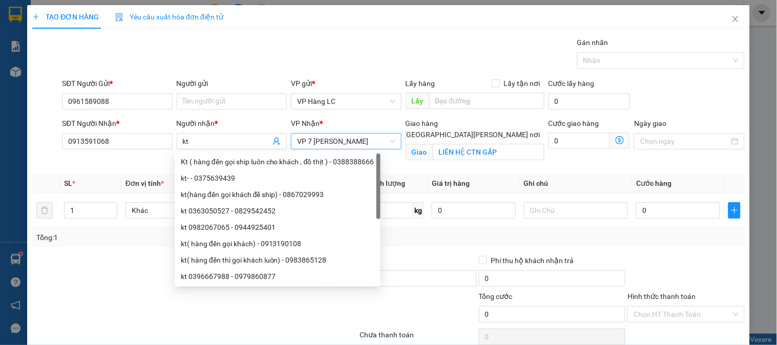
click at [328, 140] on span "VP 7 [PERSON_NAME]" at bounding box center [346, 141] width 98 height 15
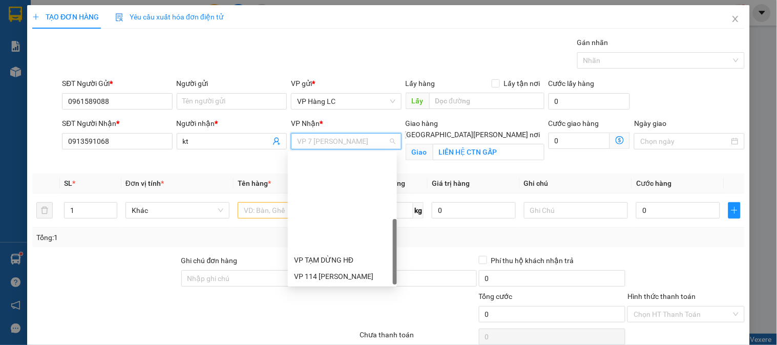
scroll to position [115, 0]
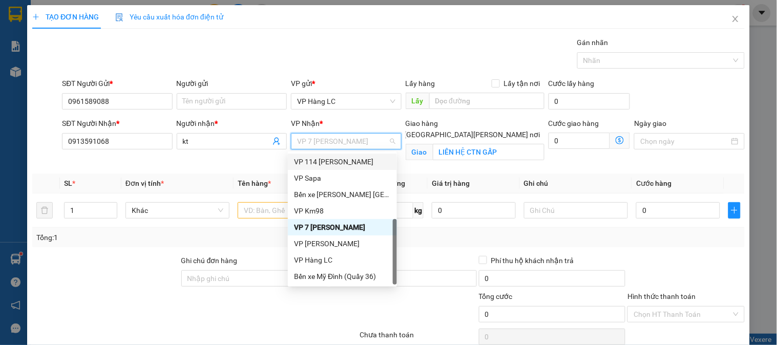
click at [355, 164] on div "VP 114 [PERSON_NAME]" at bounding box center [342, 161] width 97 height 11
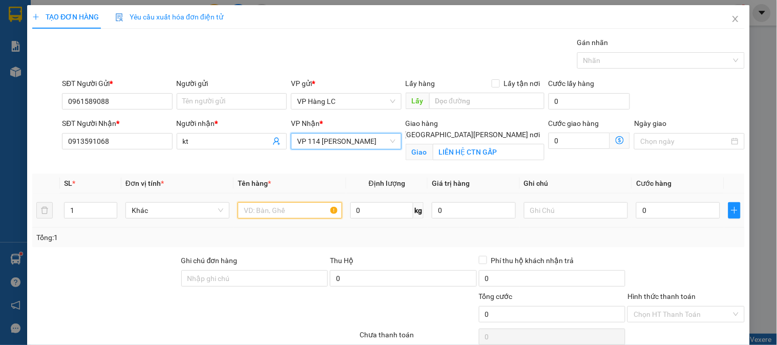
click at [288, 206] on input "text" at bounding box center [290, 210] width 104 height 16
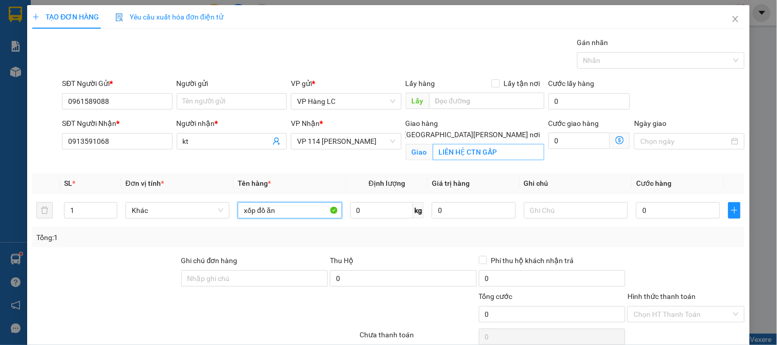
type input "xốp đồ ăn"
click at [513, 144] on input "LIÊN HỆ CTN GẤP" at bounding box center [489, 152] width 112 height 16
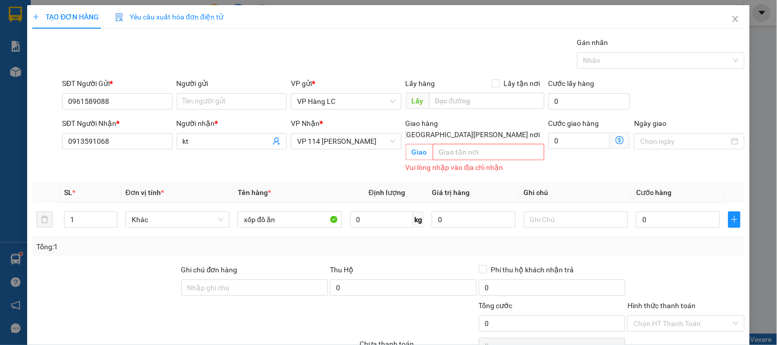
click at [400, 131] on input "[GEOGRAPHIC_DATA][PERSON_NAME] nơi" at bounding box center [395, 134] width 7 height 7
checkbox input "false"
click at [676, 212] on input "0" at bounding box center [678, 220] width 84 height 16
type input "4"
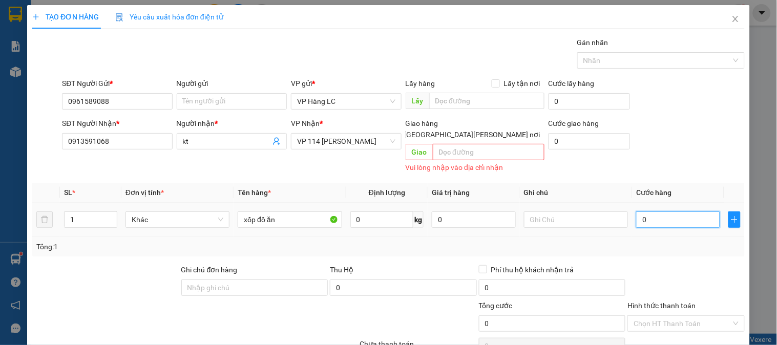
type input "4"
type input "40"
type input "400"
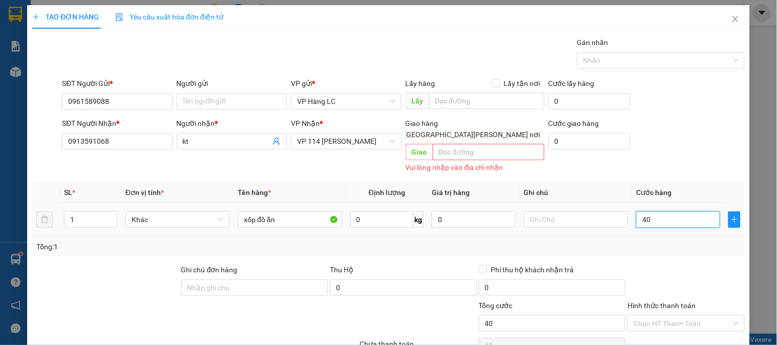
type input "400"
type input "4.000"
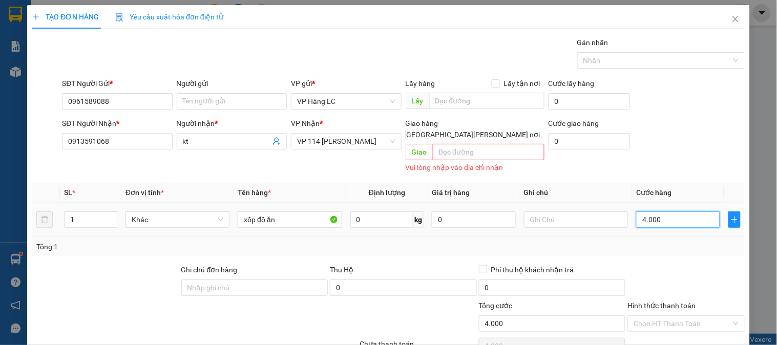
type input "40.000"
type input "400.000"
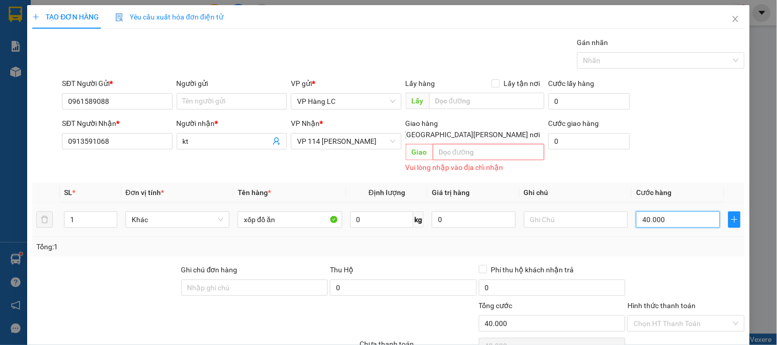
type input "400.000"
type input "40.000"
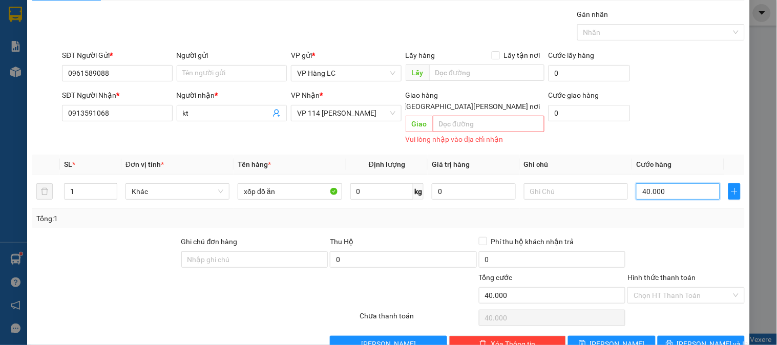
scroll to position [44, 0]
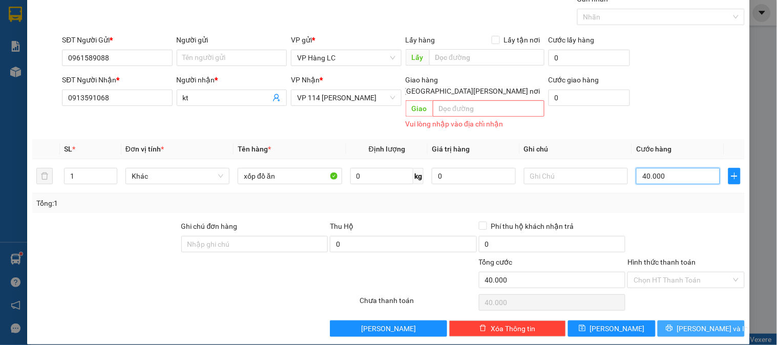
type input "40.000"
click at [673, 325] on icon "printer" at bounding box center [669, 328] width 7 height 7
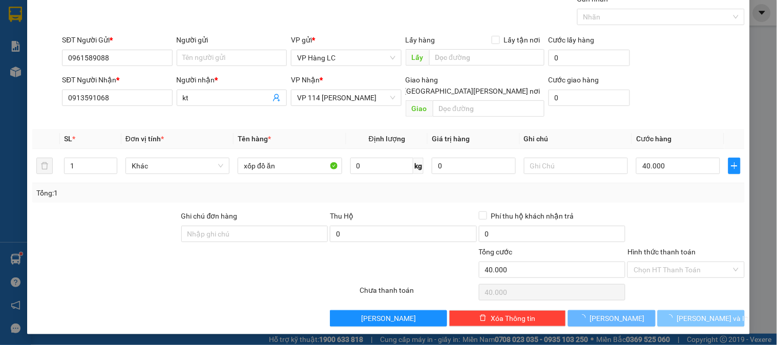
scroll to position [33, 0]
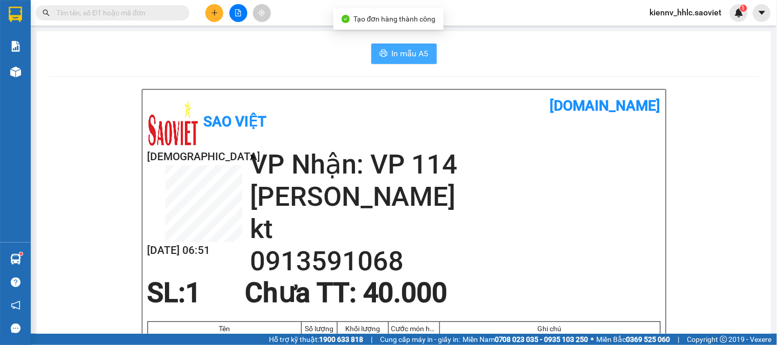
click at [408, 54] on span "In mẫu A5" at bounding box center [410, 53] width 37 height 13
click at [213, 9] on icon "plus" at bounding box center [214, 12] width 7 height 7
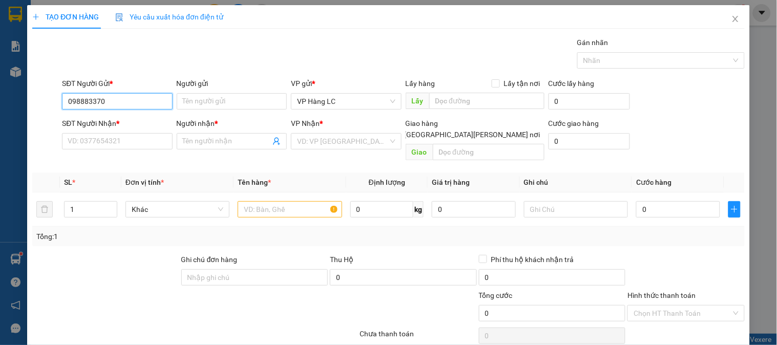
type input "0988833703"
click at [119, 121] on div "0988833703" at bounding box center [116, 121] width 97 height 11
type input "0942385358"
type input "KT"
type input "0988833703"
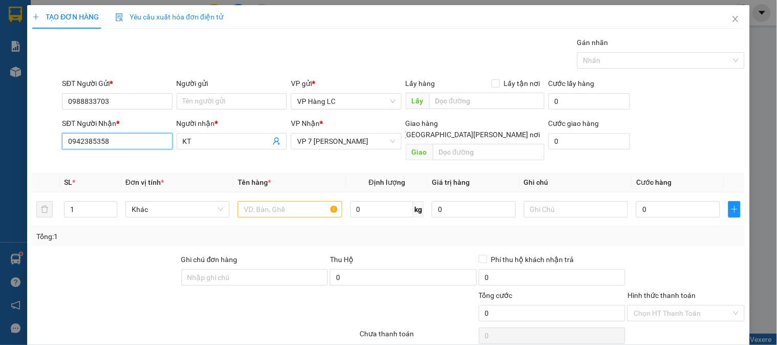
click at [134, 141] on input "0942385358" at bounding box center [117, 141] width 110 height 16
type input "0942385358"
click at [127, 159] on div "Transit Pickup Surcharge Ids Transit Deliver Surcharge Ids Transit Deliver Surc…" at bounding box center [388, 203] width 713 height 333
click at [257, 203] on input "text" at bounding box center [290, 209] width 104 height 16
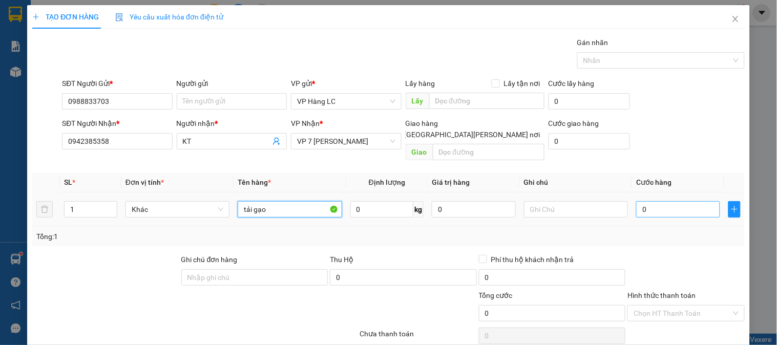
type input "tải gạo"
type input "5"
type input "50"
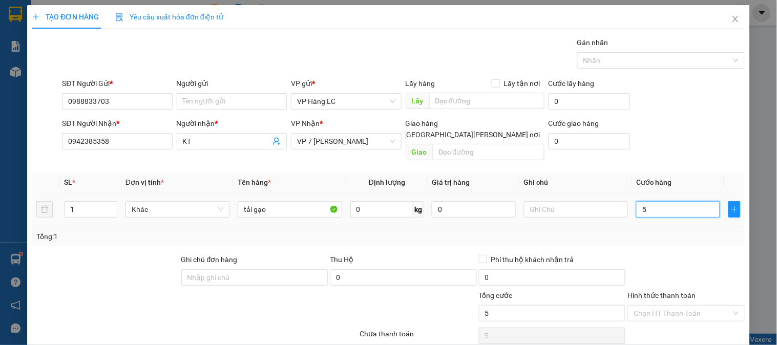
type input "50"
type input "500"
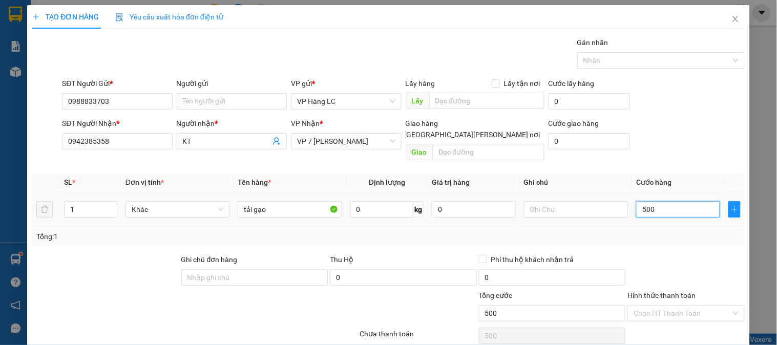
type input "5.000"
type input "50.000"
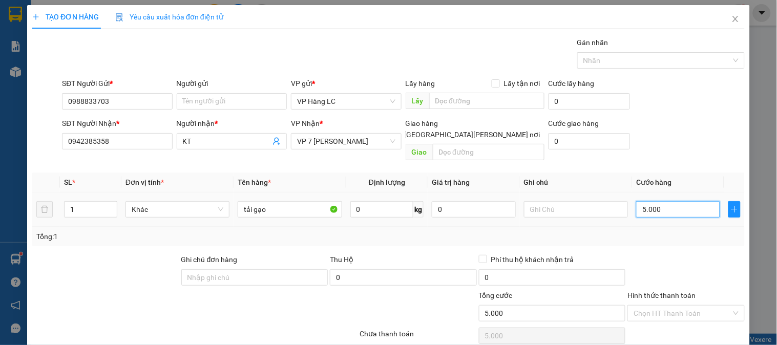
type input "50.000"
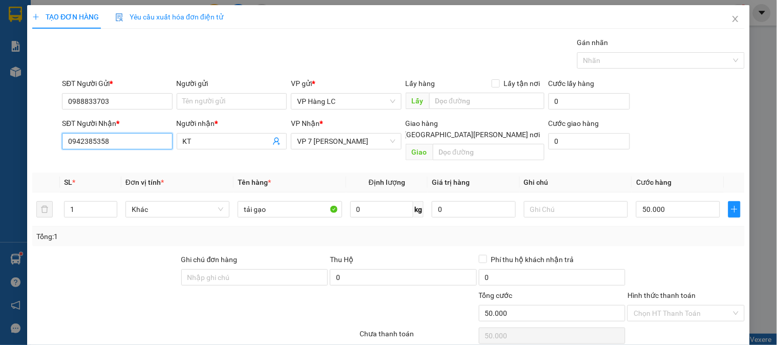
click at [137, 139] on input "0942385358" at bounding box center [117, 141] width 110 height 16
click at [151, 141] on input "0942385358" at bounding box center [117, 141] width 110 height 16
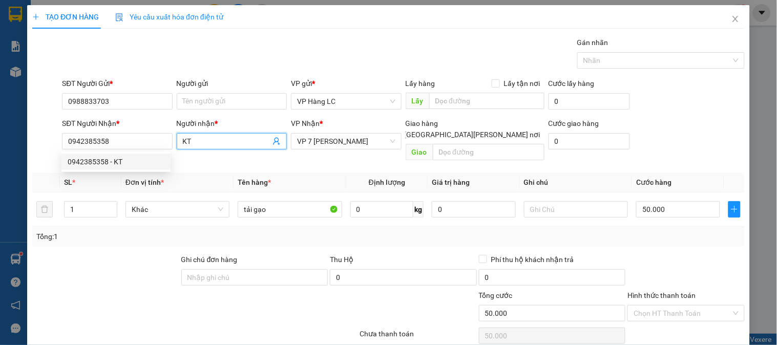
click at [226, 147] on span "KT" at bounding box center [232, 141] width 110 height 16
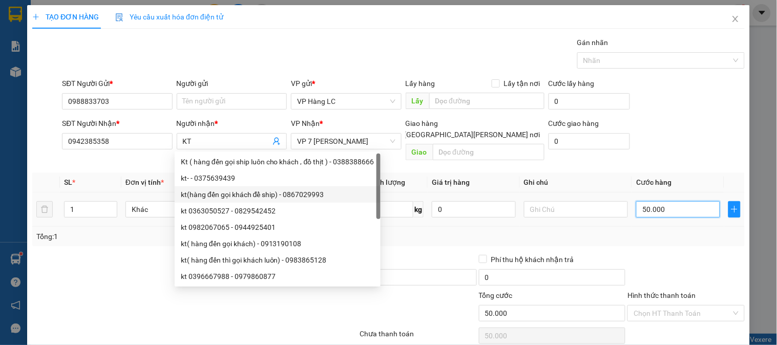
click at [673, 201] on input "50.000" at bounding box center [678, 209] width 84 height 16
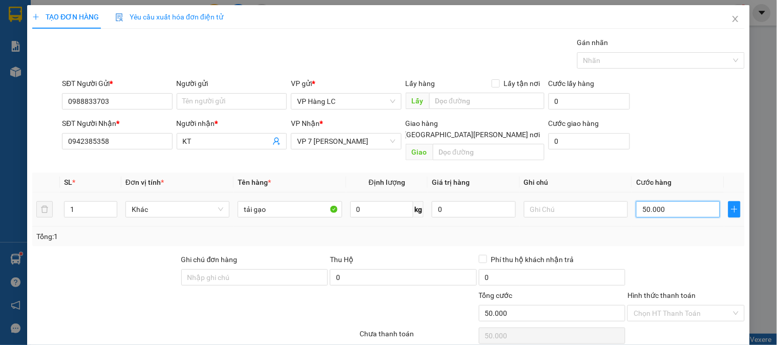
type input "8"
type input "80"
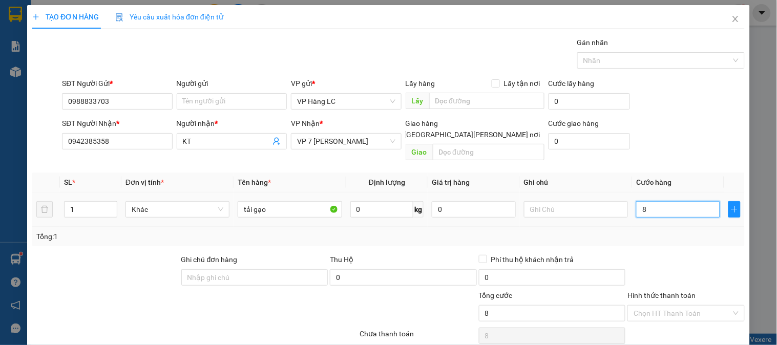
type input "80"
type input "800"
type input "8.000"
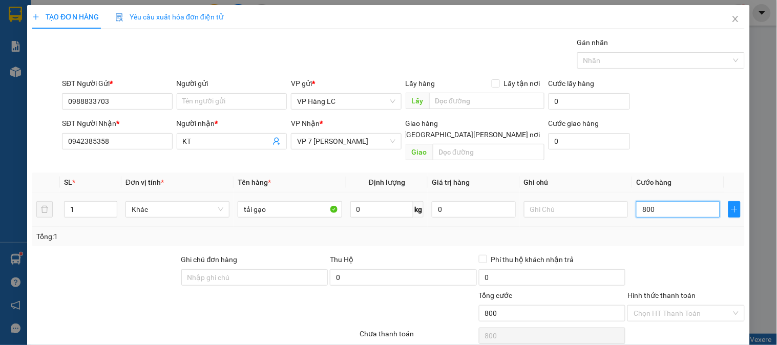
type input "8.000"
type input "80.000"
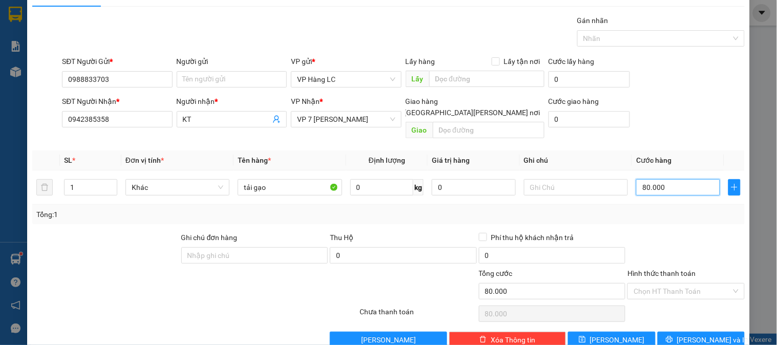
scroll to position [33, 0]
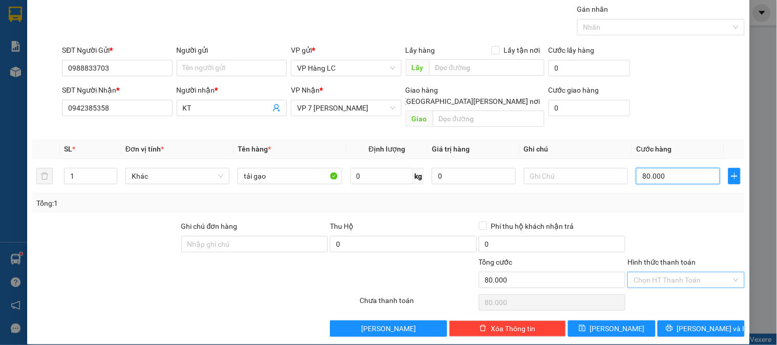
type input "80.000"
click at [685, 273] on input "Hình thức thanh toán" at bounding box center [682, 280] width 97 height 15
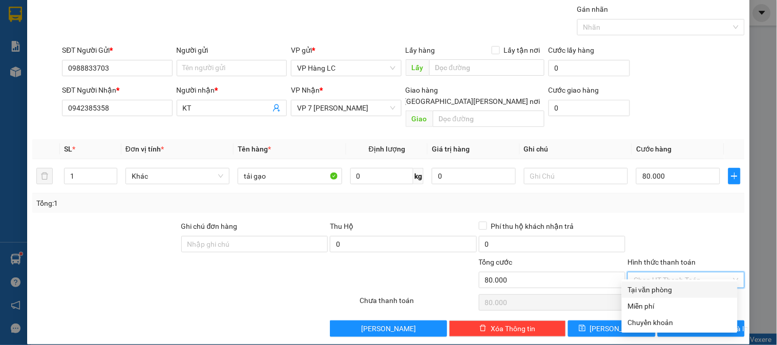
click at [678, 287] on div "Tại văn phòng" at bounding box center [679, 289] width 103 height 11
type input "0"
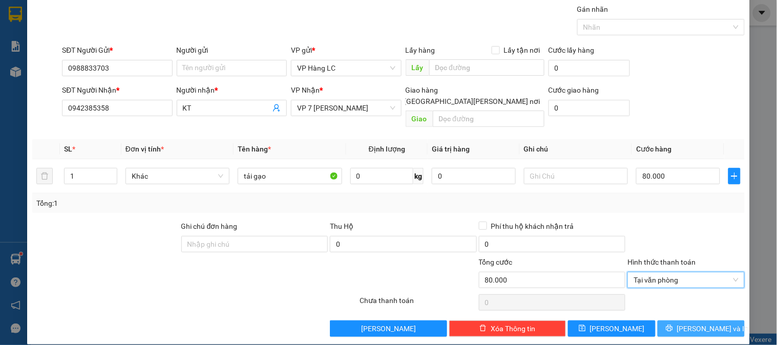
click at [688, 323] on span "[PERSON_NAME] và In" at bounding box center [713, 328] width 72 height 11
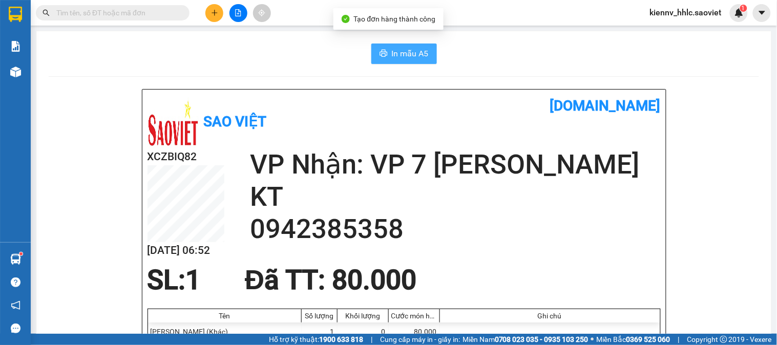
click at [417, 54] on span "In mẫu A5" at bounding box center [410, 53] width 37 height 13
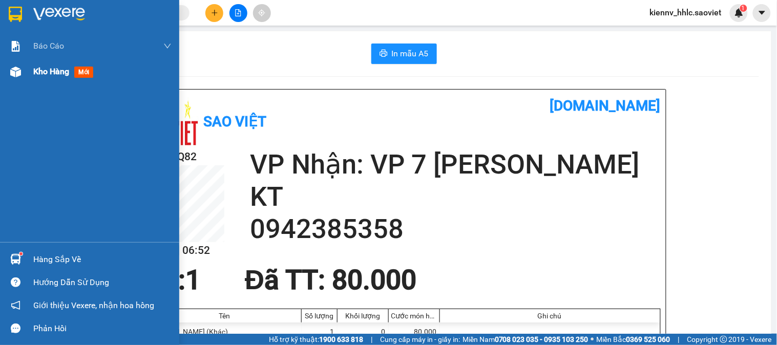
click at [42, 73] on span "Kho hàng" at bounding box center [51, 72] width 36 height 10
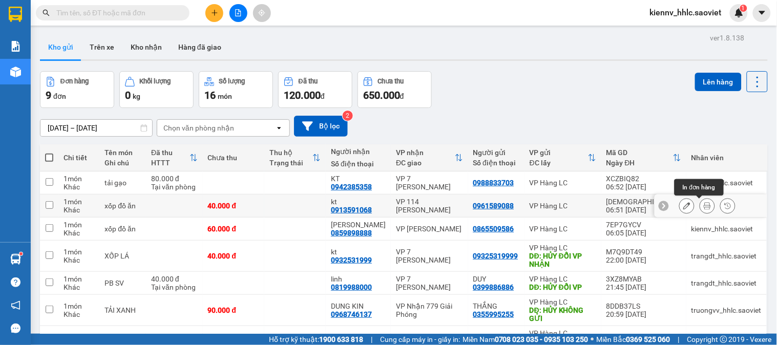
click at [704, 206] on icon at bounding box center [707, 205] width 7 height 7
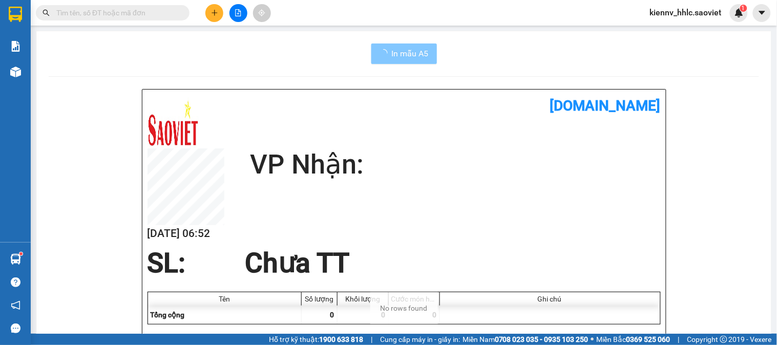
click at [413, 55] on span "In mẫu A5" at bounding box center [410, 53] width 37 height 13
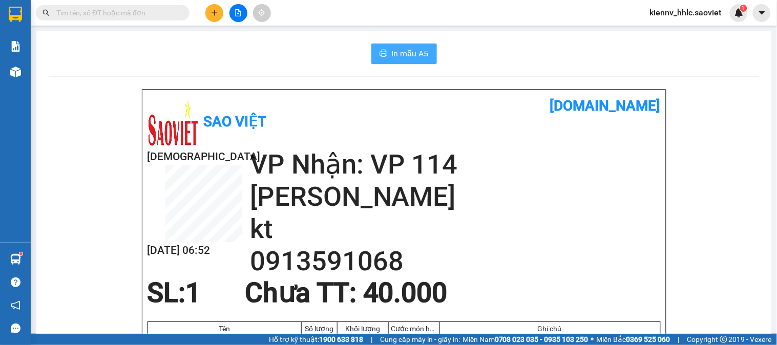
click at [407, 58] on span "In mẫu A5" at bounding box center [410, 53] width 37 height 13
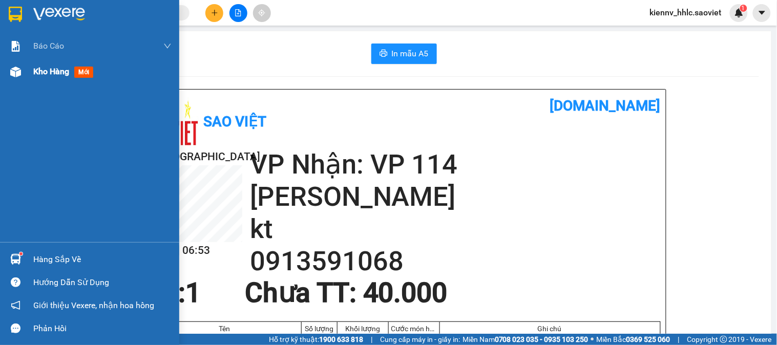
click at [45, 71] on span "Kho hàng" at bounding box center [51, 72] width 36 height 10
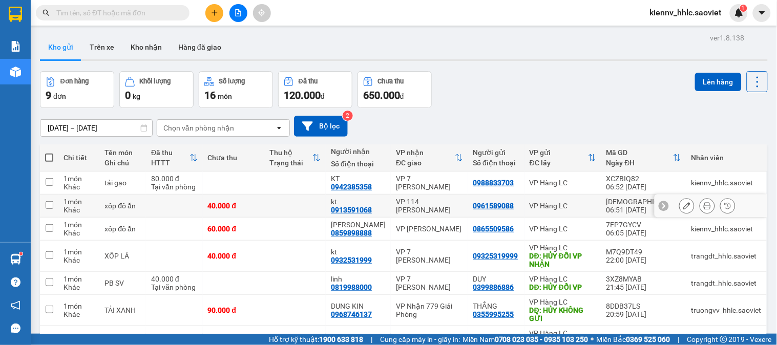
drag, startPoint x: 462, startPoint y: 203, endPoint x: 469, endPoint y: 222, distance: 20.7
click at [462, 203] on div "VP 114 [PERSON_NAME]" at bounding box center [429, 206] width 67 height 16
checkbox input "true"
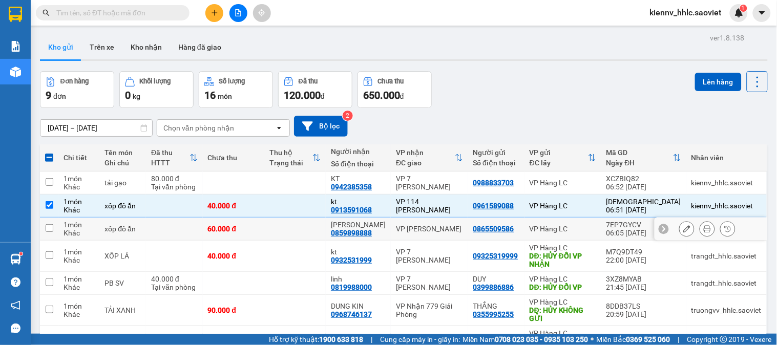
click at [468, 238] on td "VP [PERSON_NAME]" at bounding box center [429, 229] width 77 height 23
checkbox input "true"
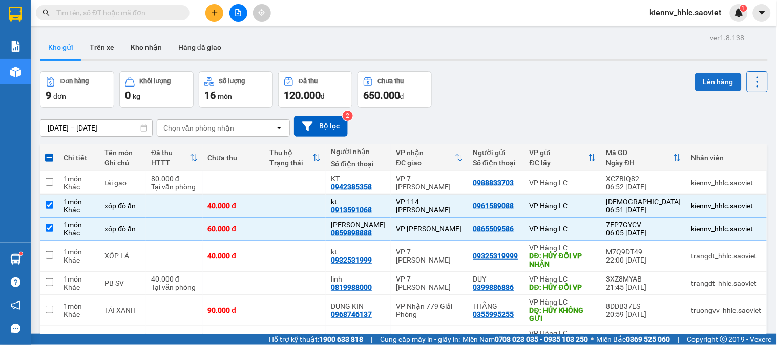
click at [716, 89] on button "Lên hàng" at bounding box center [718, 82] width 47 height 18
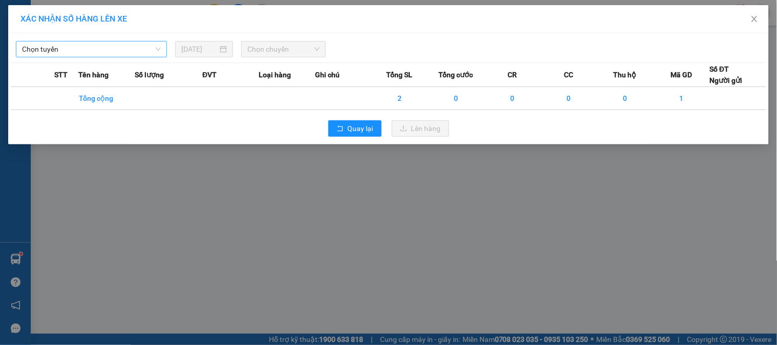
click at [95, 49] on span "Chọn tuyến" at bounding box center [91, 48] width 139 height 15
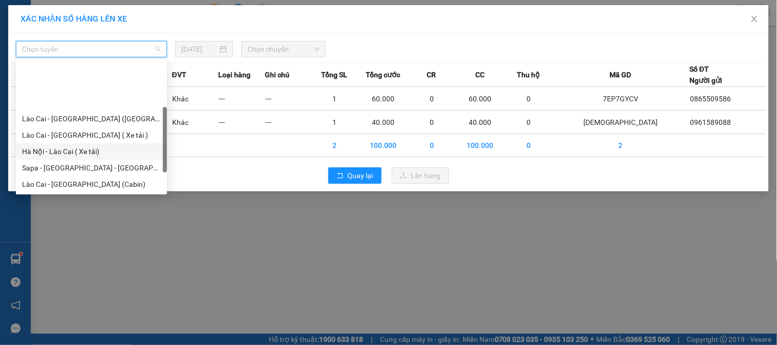
scroll to position [57, 0]
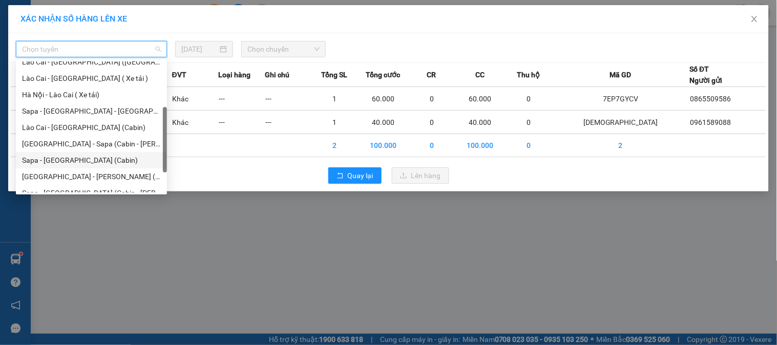
click at [105, 158] on div "Sapa - [GEOGRAPHIC_DATA] (Cabin)" at bounding box center [91, 160] width 139 height 11
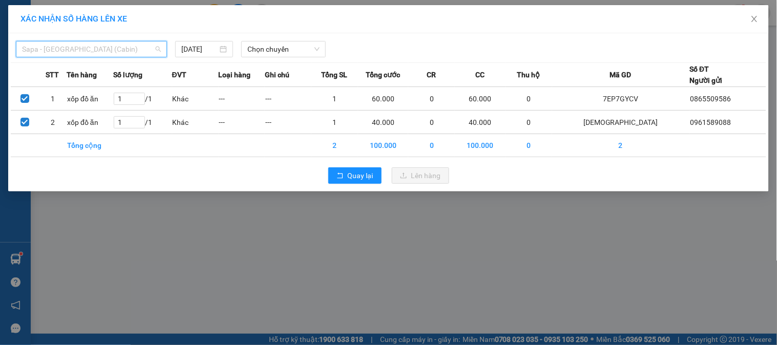
click at [120, 52] on span "Sapa - [GEOGRAPHIC_DATA] (Cabin)" at bounding box center [91, 48] width 139 height 15
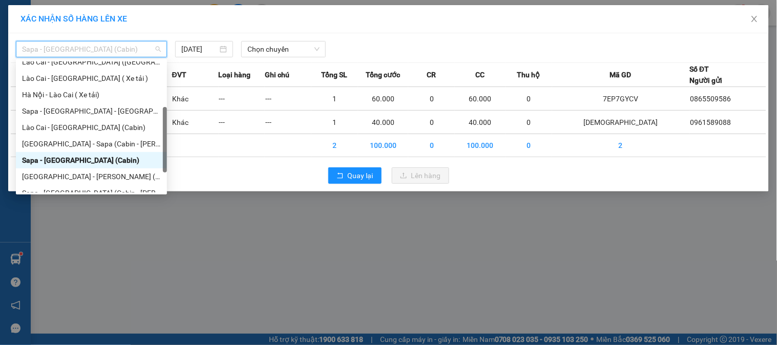
click at [90, 154] on div "Sapa - [GEOGRAPHIC_DATA] (Cabin)" at bounding box center [91, 160] width 151 height 16
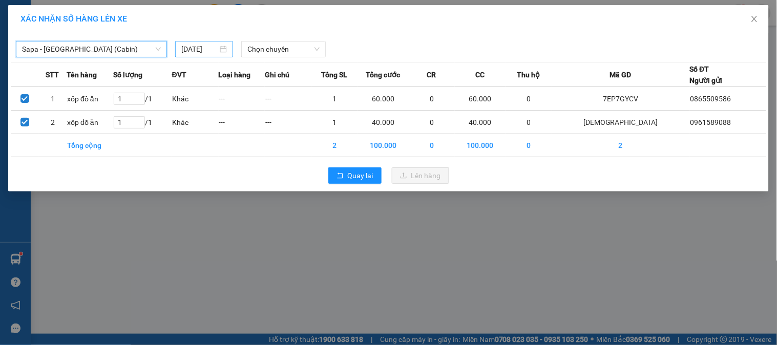
click at [197, 49] on input "[DATE]" at bounding box center [199, 49] width 36 height 11
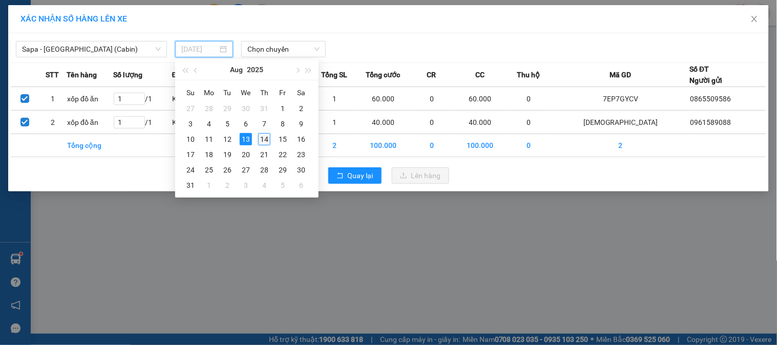
click at [260, 137] on div "14" at bounding box center [264, 139] width 12 height 12
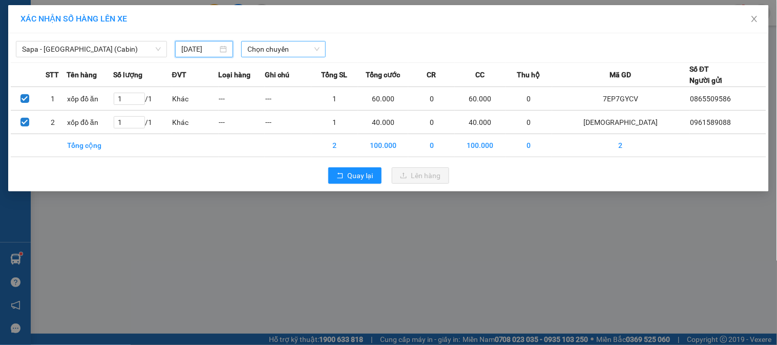
type input "[DATE]"
click at [285, 41] on span "Chọn chuyến" at bounding box center [283, 48] width 72 height 15
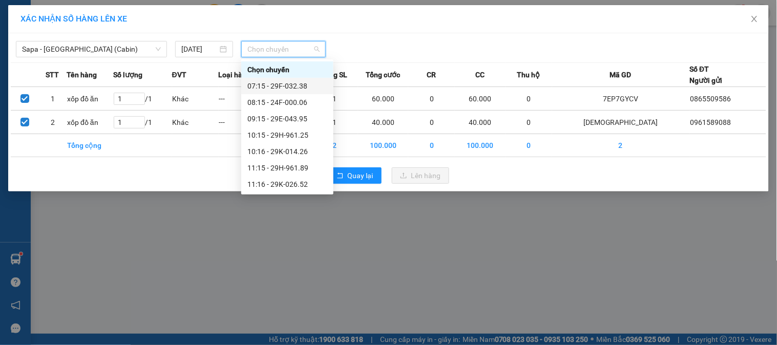
click at [302, 88] on div "07:15 - 29F-032.38" at bounding box center [287, 85] width 80 height 11
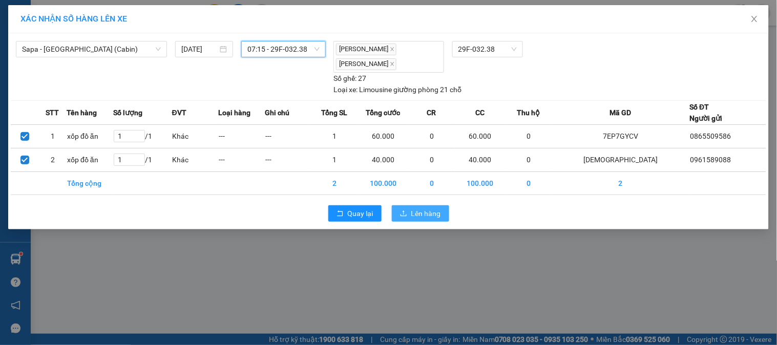
click at [428, 208] on span "Lên hàng" at bounding box center [426, 213] width 30 height 11
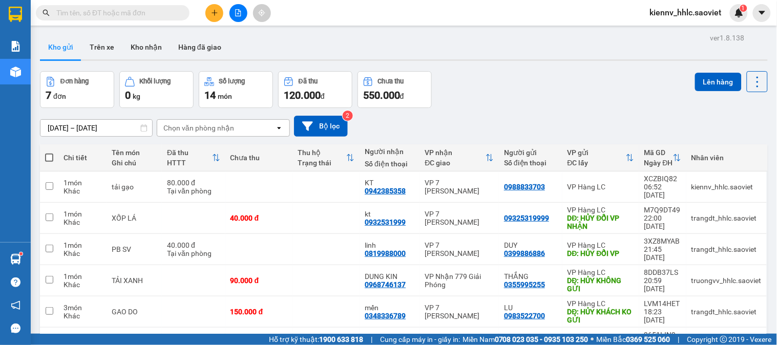
click at [209, 14] on button at bounding box center [214, 13] width 18 height 18
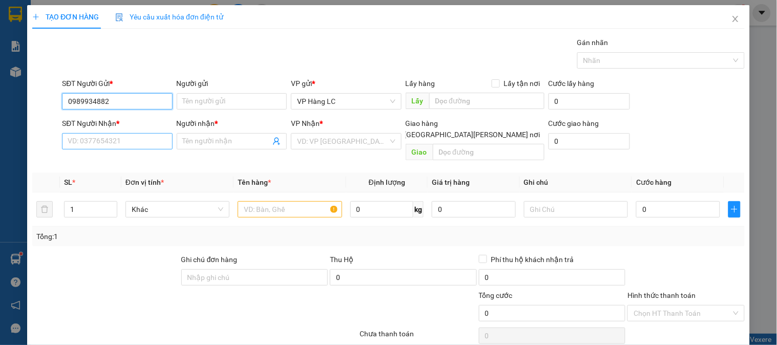
type input "0989934882"
click at [123, 135] on input "SĐT Người Nhận *" at bounding box center [117, 141] width 110 height 16
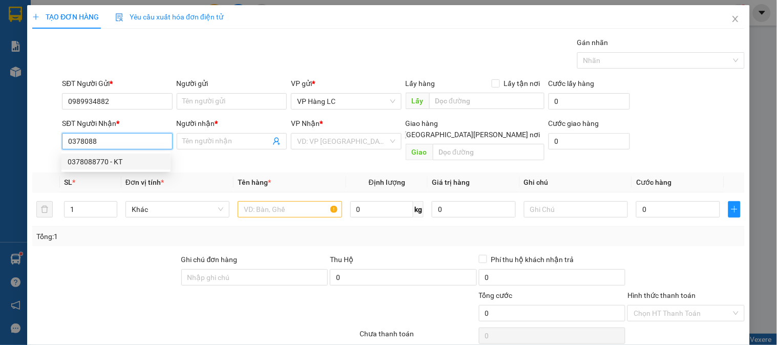
click at [117, 164] on div "0378088770 - KT" at bounding box center [116, 161] width 97 height 11
type input "0378088770"
type input "KT"
checkbox input "true"
type input "SỐ 10 HẺM 58 [PERSON_NAME] ĐỈNH"
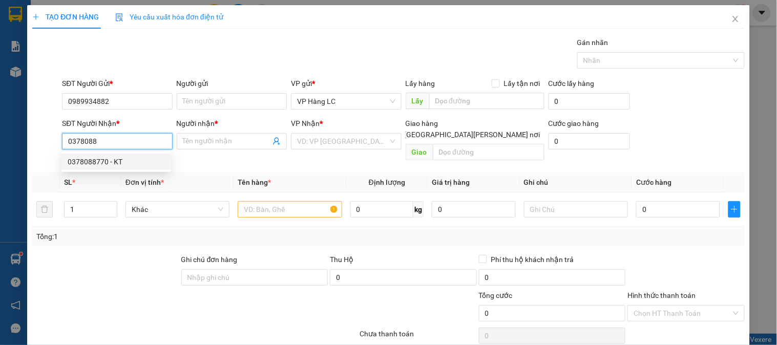
type input "60.000"
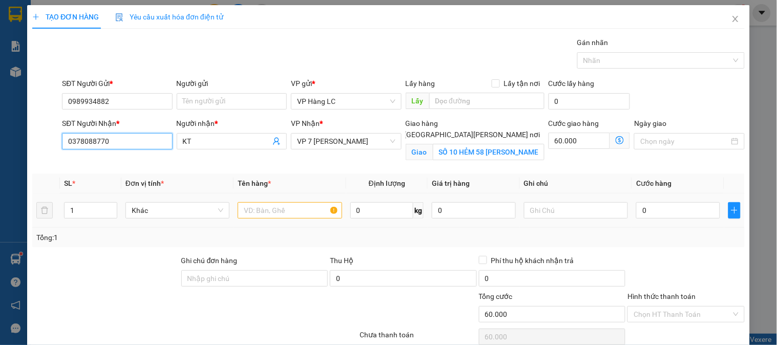
type input "0378088770"
click at [280, 212] on input "text" at bounding box center [290, 210] width 104 height 16
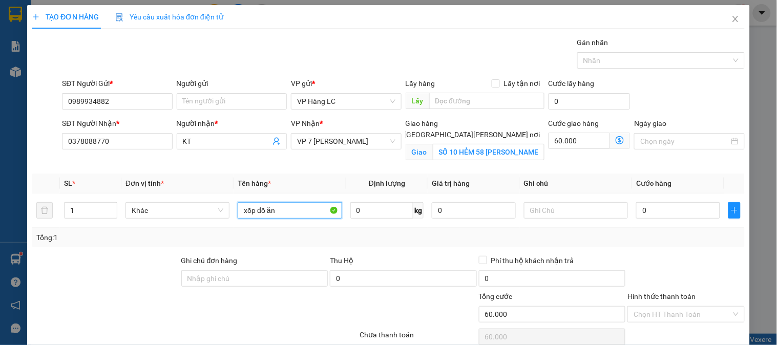
type input "xốp đồ ăn"
click at [400, 131] on input "[GEOGRAPHIC_DATA][PERSON_NAME] nơi" at bounding box center [395, 134] width 7 height 7
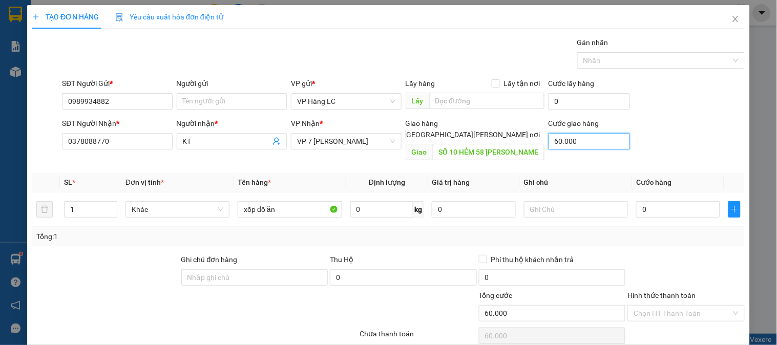
click at [581, 139] on input "60.000" at bounding box center [590, 141] width 82 height 16
click at [400, 131] on input "[GEOGRAPHIC_DATA][PERSON_NAME] nơi" at bounding box center [395, 134] width 7 height 7
checkbox input "true"
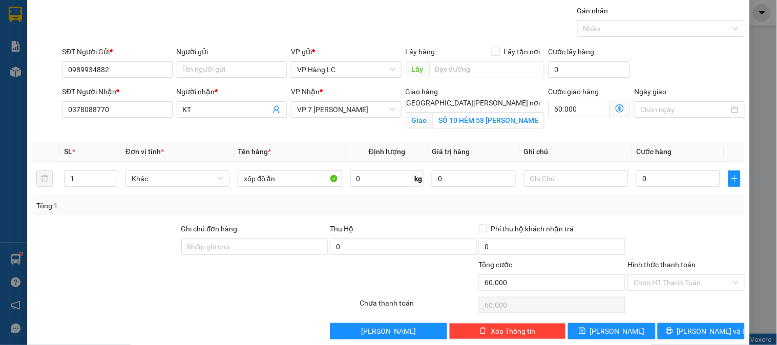
scroll to position [46, 0]
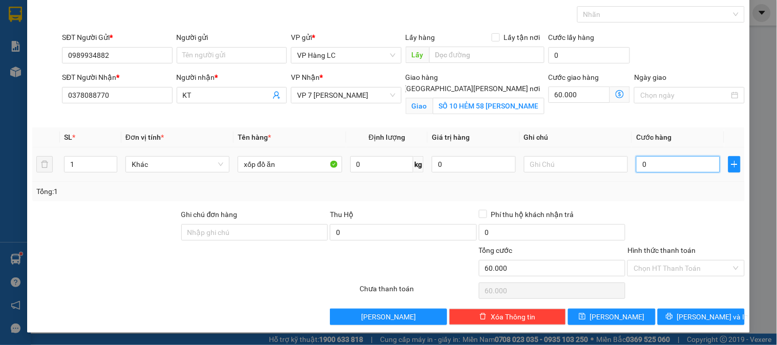
click at [650, 162] on input "0" at bounding box center [678, 164] width 84 height 16
type input "4"
type input "60.004"
type input "40"
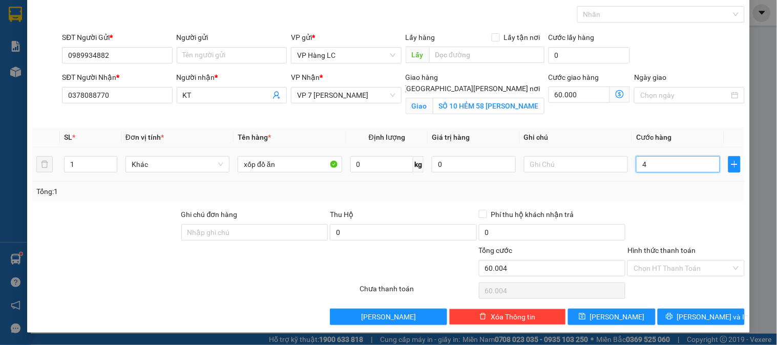
type input "60.040"
type input "400"
type input "60.400"
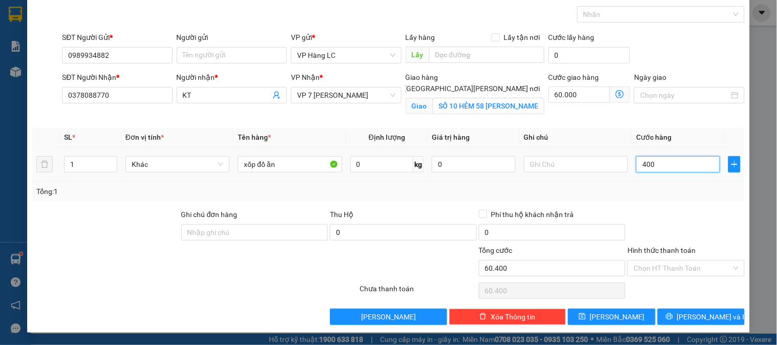
type input "4.000"
type input "64.000"
type input "40.000"
type input "100.000"
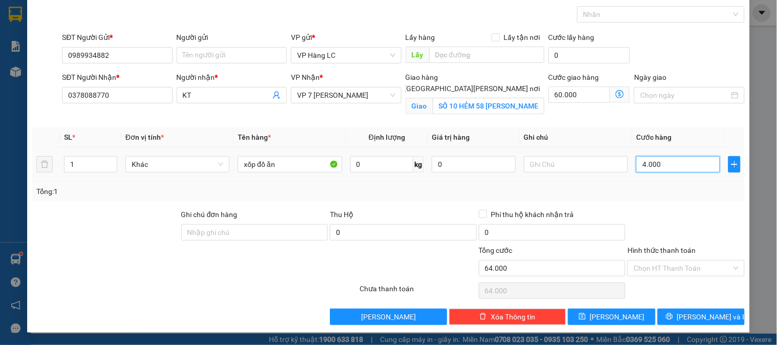
type input "100.000"
type input "40.000"
click at [703, 265] on input "Hình thức thanh toán" at bounding box center [682, 268] width 97 height 15
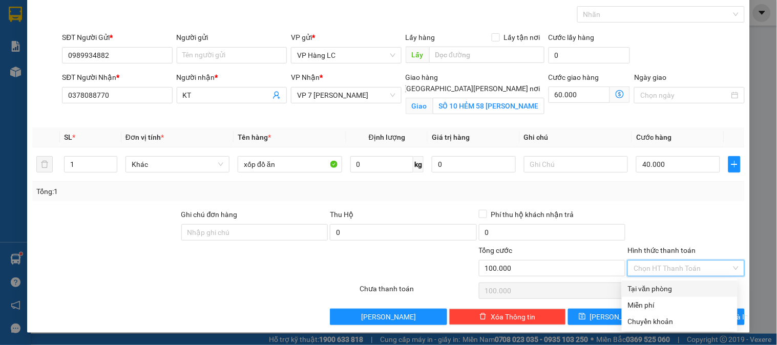
click at [687, 291] on div "Tại văn phòng" at bounding box center [679, 288] width 103 height 11
type input "0"
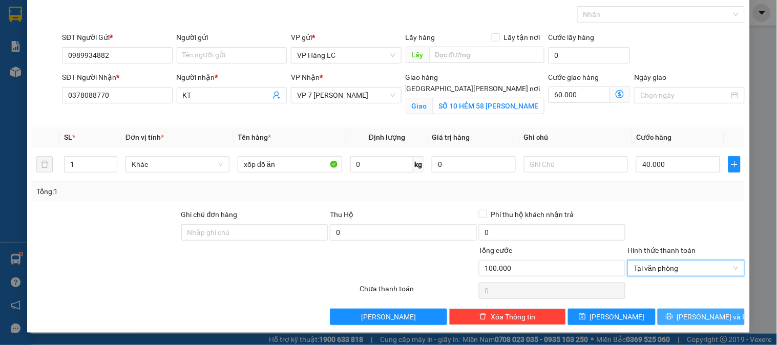
click at [687, 312] on span "[PERSON_NAME] và In" at bounding box center [713, 316] width 72 height 11
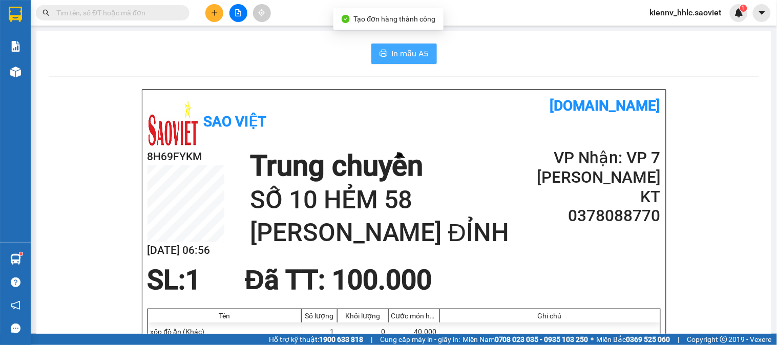
click at [418, 56] on span "In mẫu A5" at bounding box center [410, 53] width 37 height 13
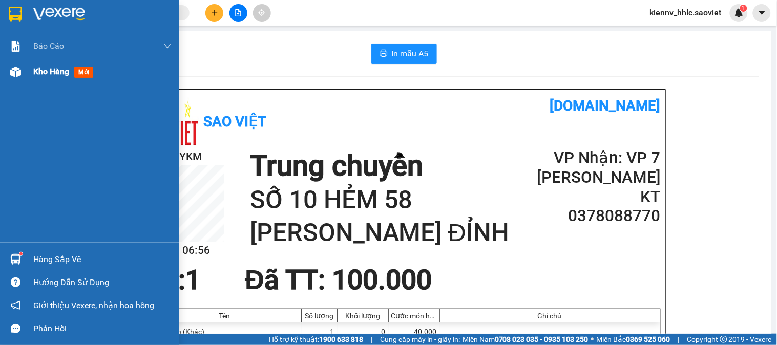
click at [54, 74] on span "Kho hàng" at bounding box center [51, 72] width 36 height 10
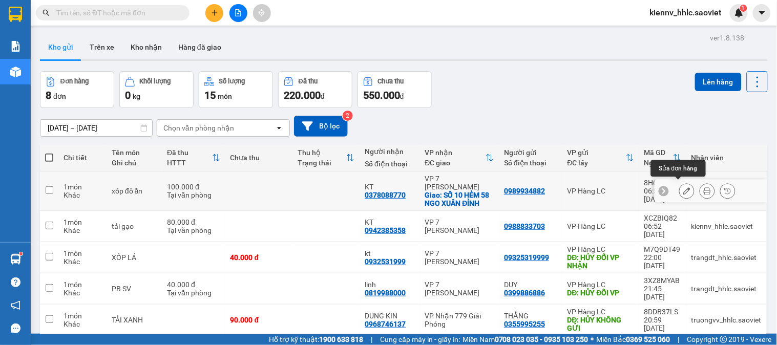
click at [683, 187] on icon at bounding box center [686, 190] width 7 height 7
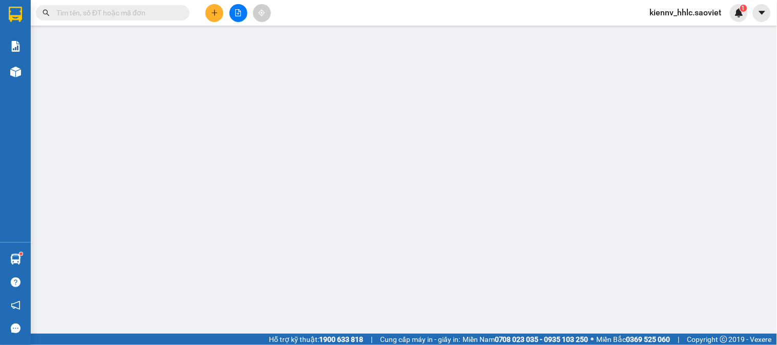
type input "0989934882"
type input "0378088770"
type input "KT"
checkbox input "true"
type input "SỐ 10 HẺM 58 [PERSON_NAME] ĐỈNH"
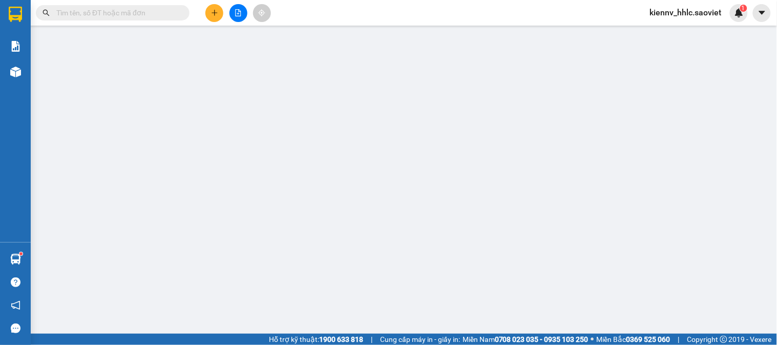
type input "100.000"
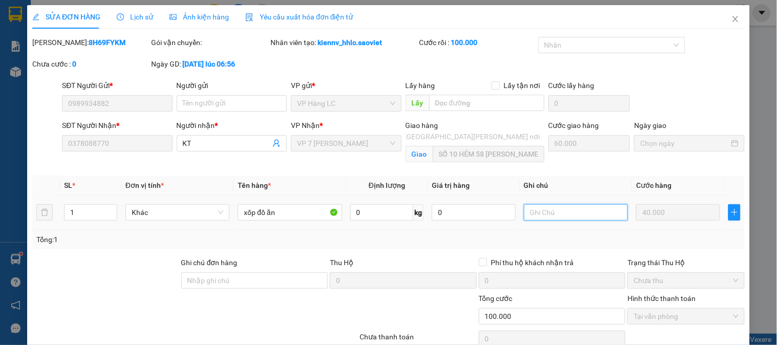
click at [594, 208] on input "text" at bounding box center [576, 212] width 104 height 16
type input "h"
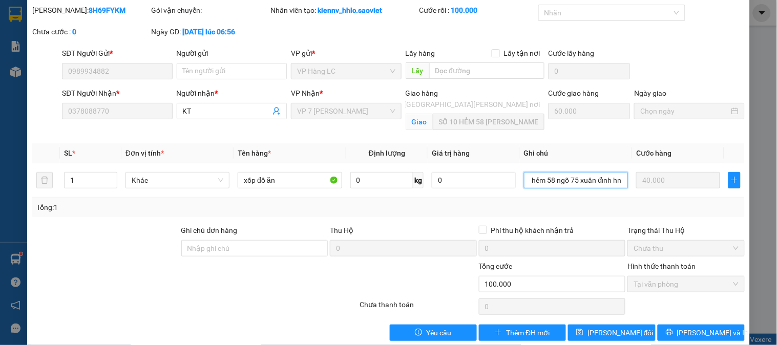
scroll to position [48, 0]
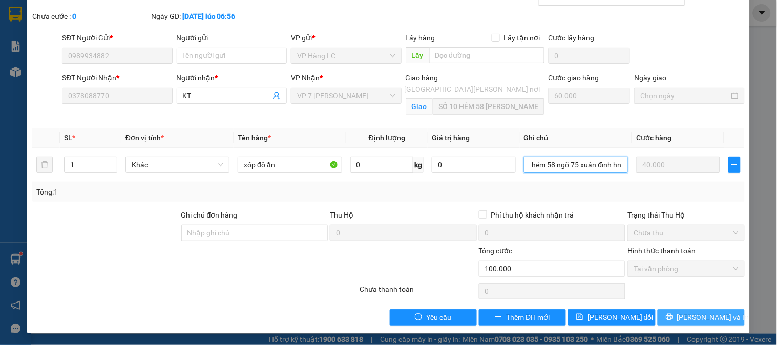
type input "số 10 hẻm 58 ngõ 75 xuân đỉnh hn"
click at [687, 312] on span "[PERSON_NAME] và In" at bounding box center [713, 317] width 72 height 11
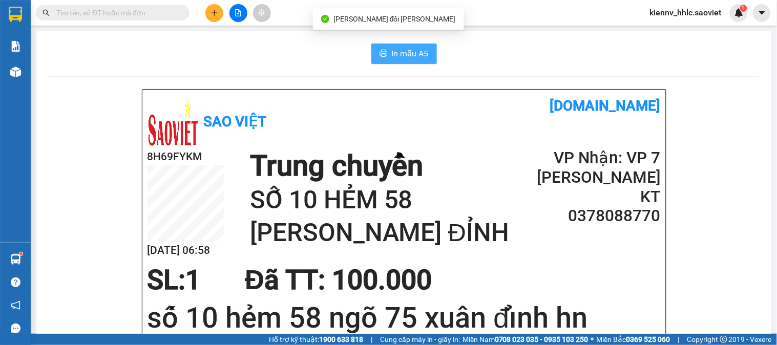
click at [392, 52] on span "In mẫu A5" at bounding box center [410, 53] width 37 height 13
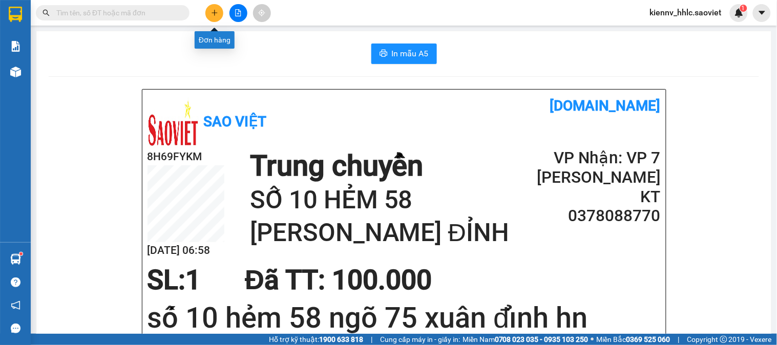
click at [211, 13] on icon "plus" at bounding box center [214, 12] width 7 height 7
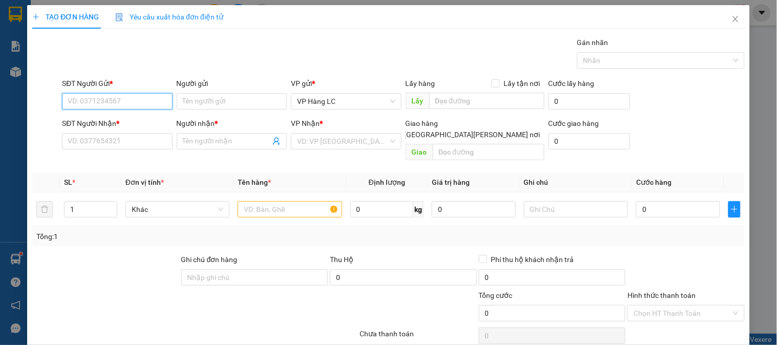
click at [91, 100] on input "SĐT Người Gửi *" at bounding box center [117, 101] width 110 height 16
type input "0977446165"
click at [109, 120] on div "0977446165 -" at bounding box center [116, 121] width 97 height 11
type input "0989074114"
type input "A HƯNG"
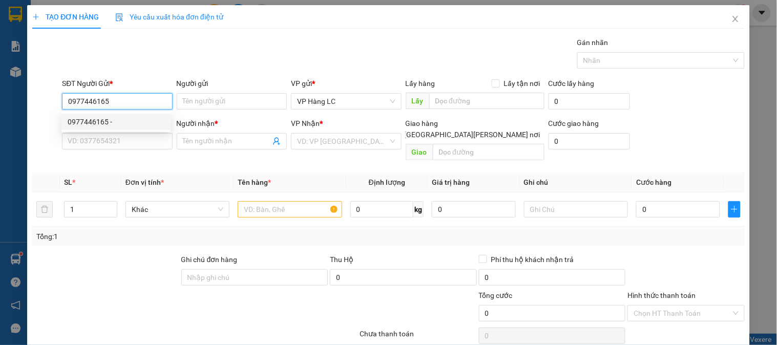
type input "đã gọi 2/8"
type input "0977446165"
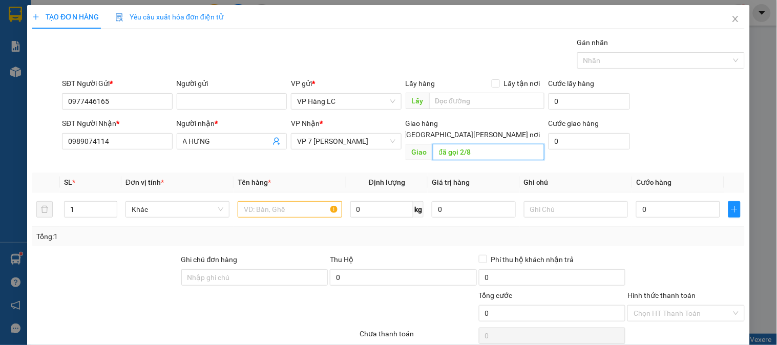
click at [446, 144] on input "đã gọi 2/8" at bounding box center [489, 152] width 112 height 16
click at [309, 201] on input "text" at bounding box center [290, 209] width 104 height 16
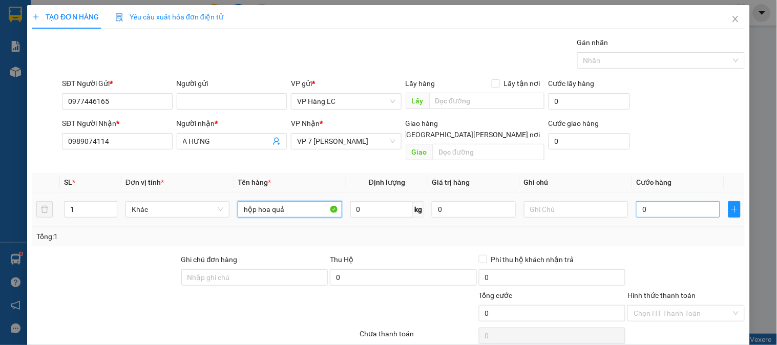
type input "hộp hoa quả"
click at [678, 201] on input "0" at bounding box center [678, 209] width 84 height 16
type input "5"
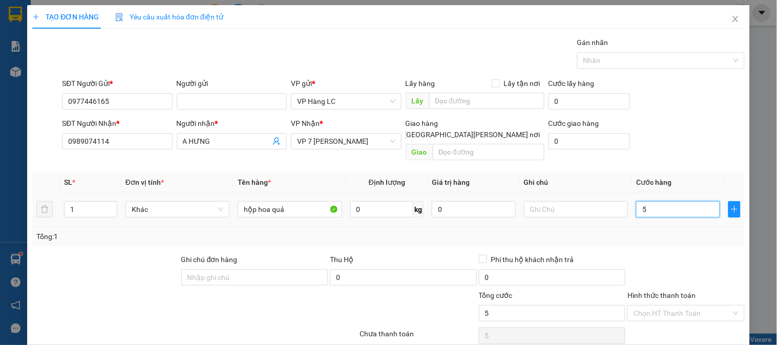
type input "50"
type input "500"
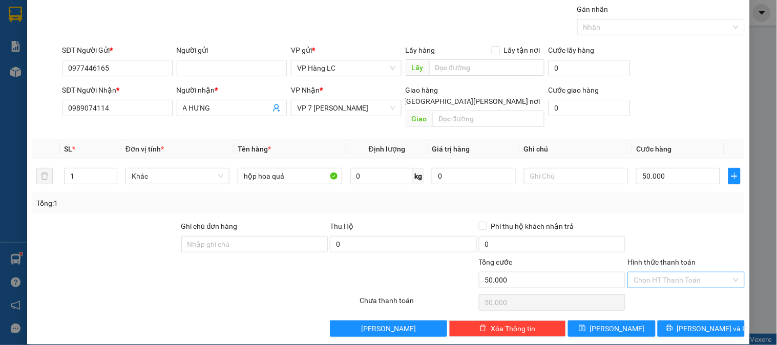
click at [670, 273] on input "Hình thức thanh toán" at bounding box center [682, 280] width 97 height 15
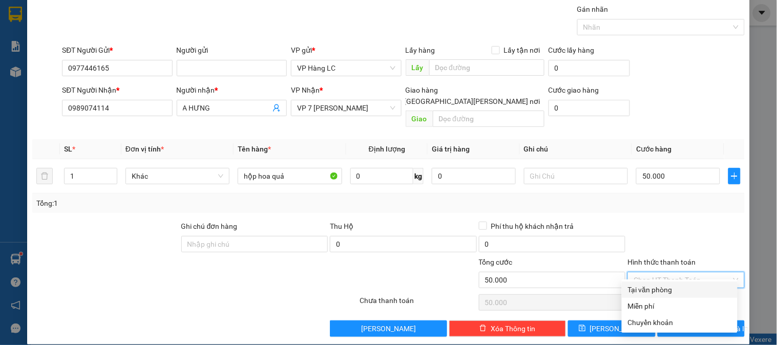
click at [679, 290] on div "Tại văn phòng" at bounding box center [679, 289] width 103 height 11
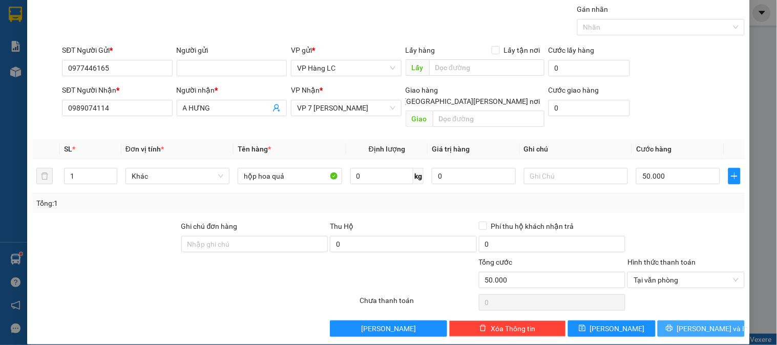
click at [702, 323] on span "[PERSON_NAME] và In" at bounding box center [713, 328] width 72 height 11
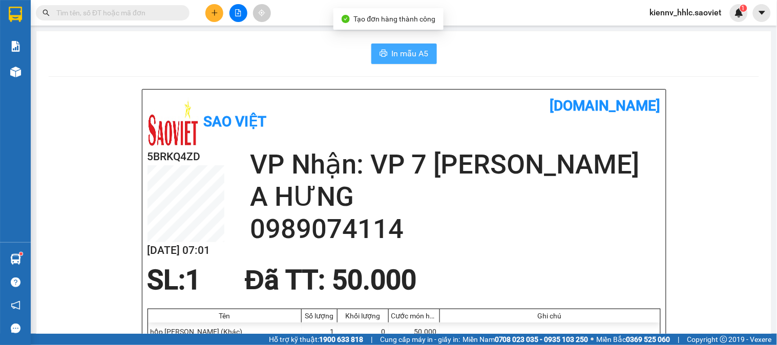
click at [393, 48] on span "In mẫu A5" at bounding box center [410, 53] width 37 height 13
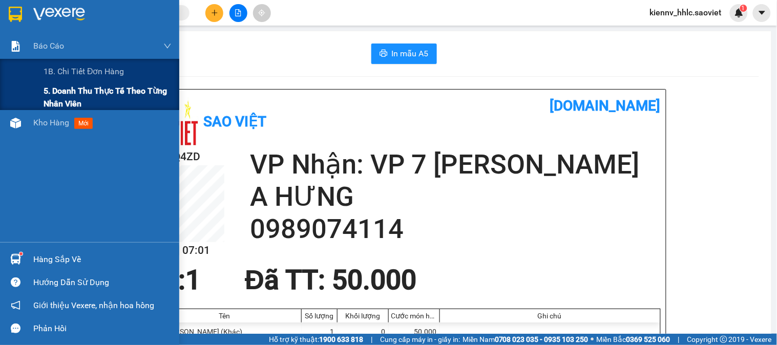
click at [77, 95] on span "5. Doanh thu thực tế theo từng nhân viên" at bounding box center [108, 98] width 128 height 26
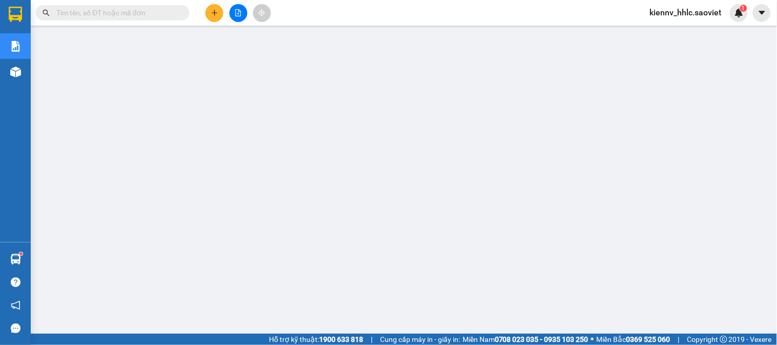
click at [129, 9] on input "text" at bounding box center [116, 12] width 121 height 11
click at [106, 9] on input "text" at bounding box center [116, 12] width 121 height 11
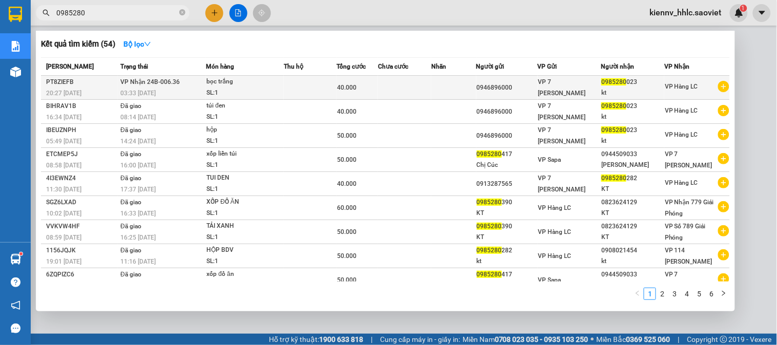
click at [181, 90] on div "03:33 [DATE]" at bounding box center [162, 93] width 85 height 11
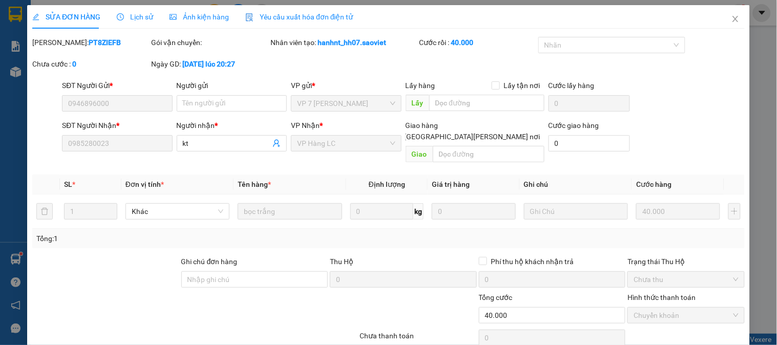
click at [134, 11] on div "Lịch sử" at bounding box center [135, 16] width 36 height 11
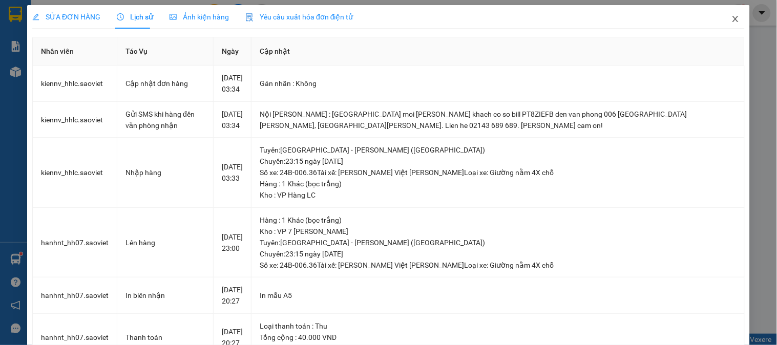
click at [731, 16] on icon "close" at bounding box center [735, 19] width 8 height 8
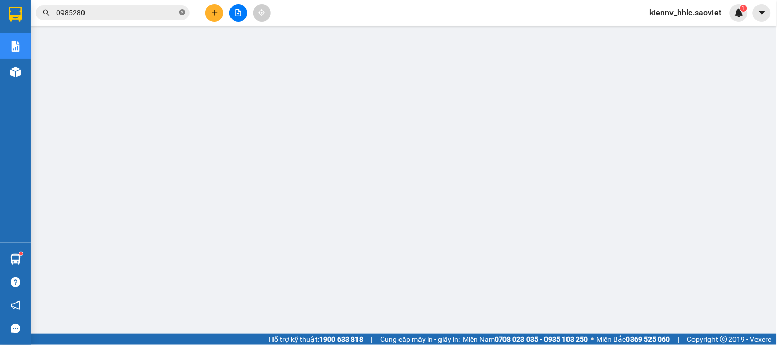
click at [180, 11] on icon "close-circle" at bounding box center [182, 12] width 6 height 6
click at [133, 16] on input "text" at bounding box center [116, 12] width 121 height 11
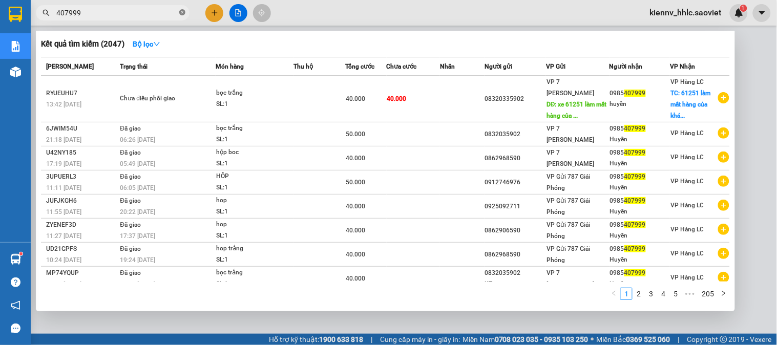
click at [179, 12] on icon "close-circle" at bounding box center [182, 12] width 6 height 6
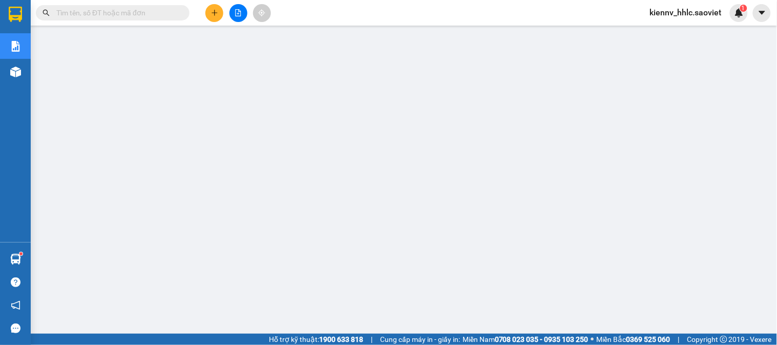
click at [132, 13] on input "text" at bounding box center [116, 12] width 121 height 11
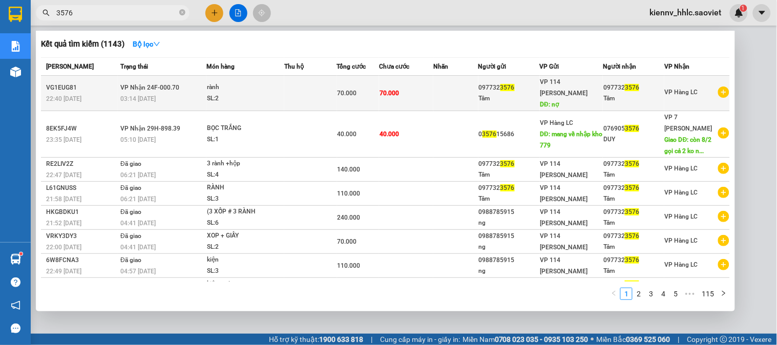
click at [257, 86] on div "rành" at bounding box center [245, 87] width 77 height 11
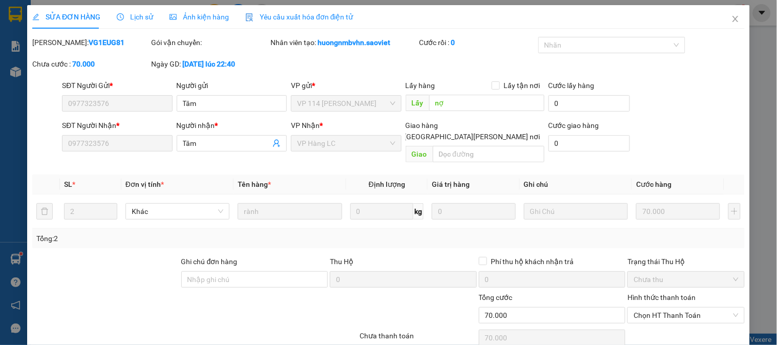
scroll to position [34, 0]
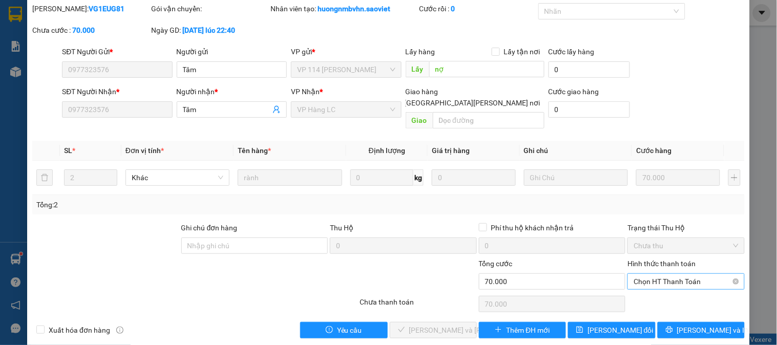
click at [657, 274] on span "Chọn HT Thanh Toán" at bounding box center [686, 281] width 104 height 15
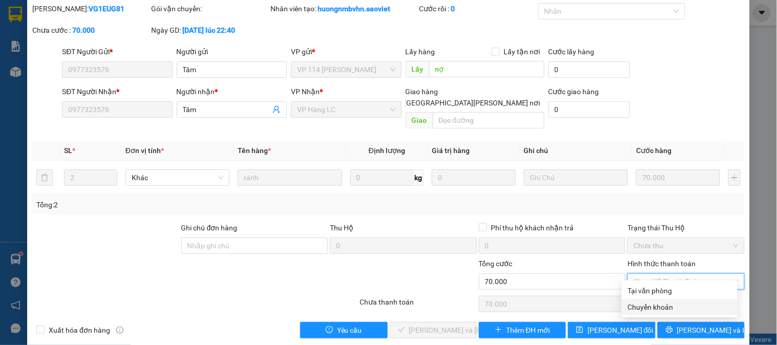
click at [674, 304] on div "Chuyển khoản" at bounding box center [679, 307] width 103 height 11
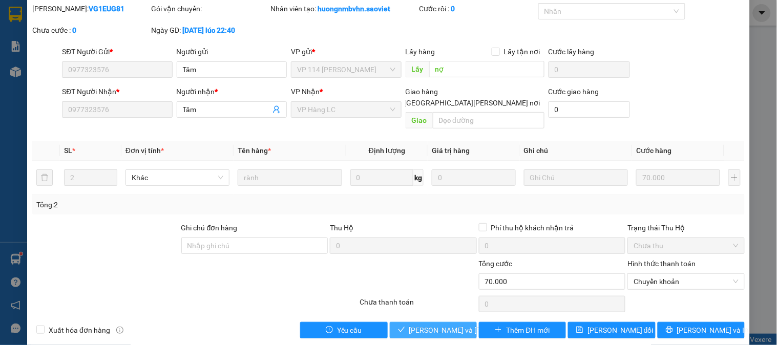
click at [454, 325] on span "[PERSON_NAME] và [PERSON_NAME] hàng" at bounding box center [478, 330] width 138 height 11
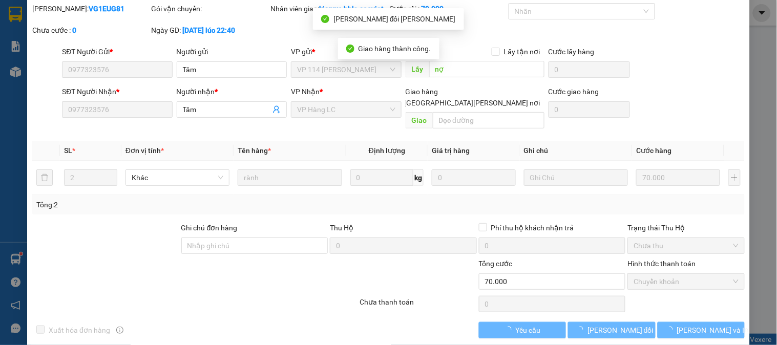
scroll to position [0, 0]
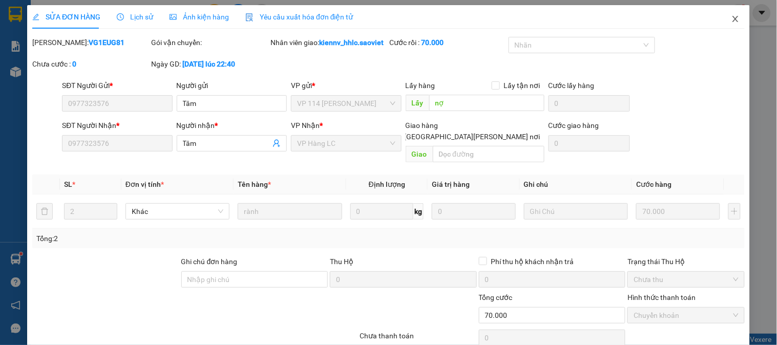
click at [731, 20] on icon "close" at bounding box center [735, 19] width 8 height 8
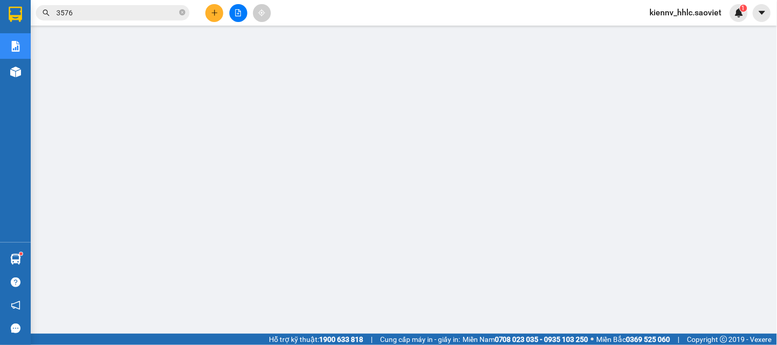
click at [676, 13] on span "kiennv_hhlc.saoviet" at bounding box center [686, 12] width 88 height 13
click at [685, 38] on li "Đăng xuất" at bounding box center [686, 32] width 88 height 16
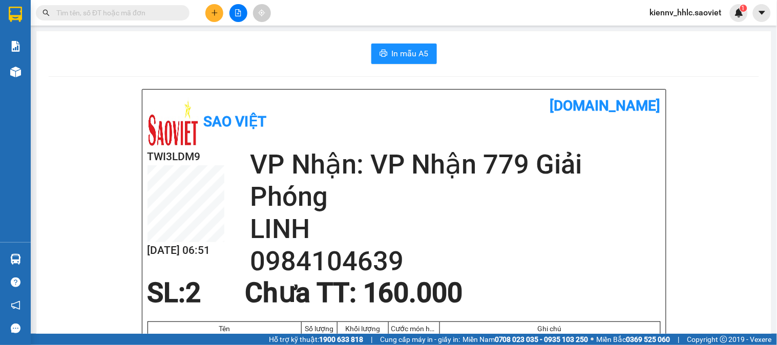
click at [151, 10] on input "text" at bounding box center [116, 12] width 121 height 11
paste input "0942385358"
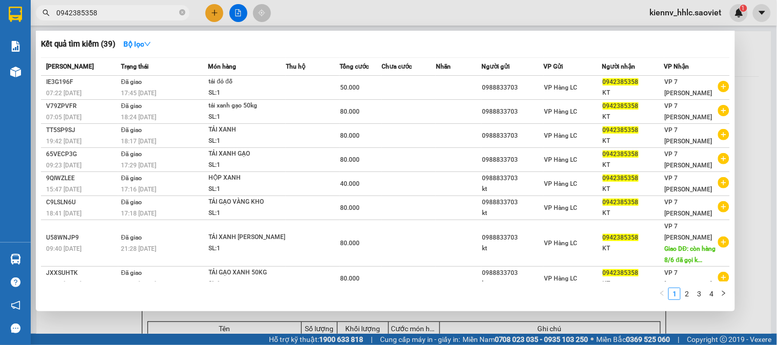
type input "0942385358"
click at [181, 12] on icon "close-circle" at bounding box center [182, 12] width 6 height 6
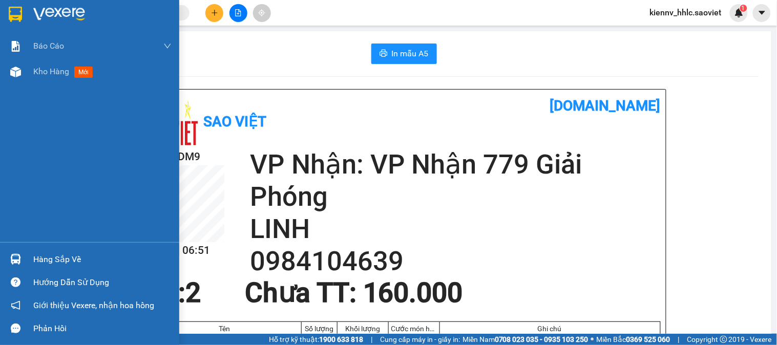
drag, startPoint x: 34, startPoint y: 72, endPoint x: 145, endPoint y: 22, distance: 122.2
click at [35, 71] on span "Kho hàng" at bounding box center [51, 72] width 36 height 10
